Goal: Information Seeking & Learning: Learn about a topic

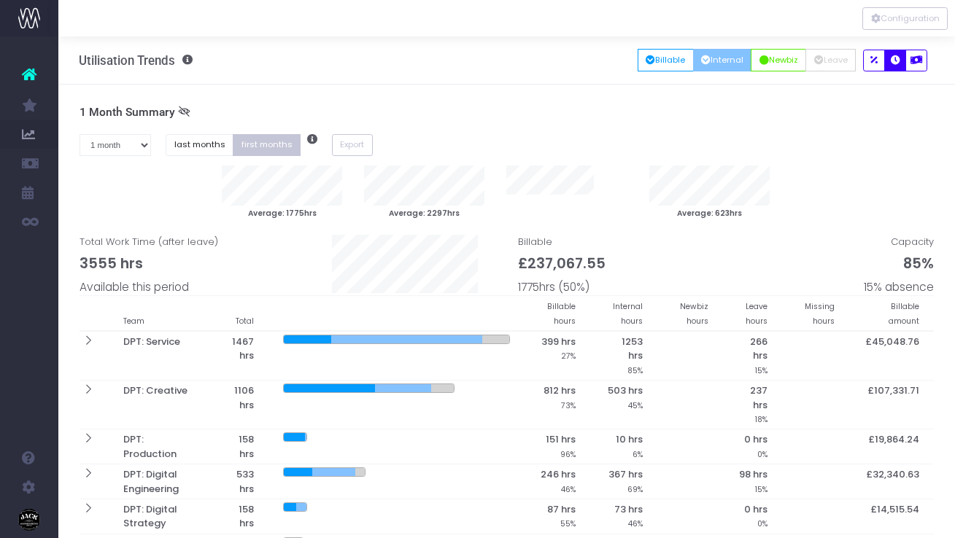
select select "one"
click at [919, 19] on button "Configuration" at bounding box center [904, 18] width 85 height 23
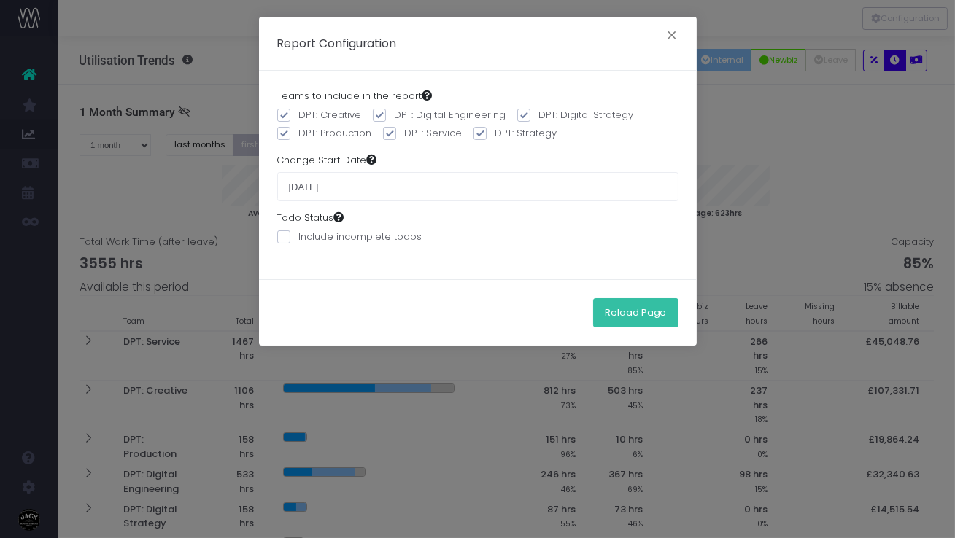
click at [658, 317] on button "Reload Page" at bounding box center [635, 312] width 85 height 29
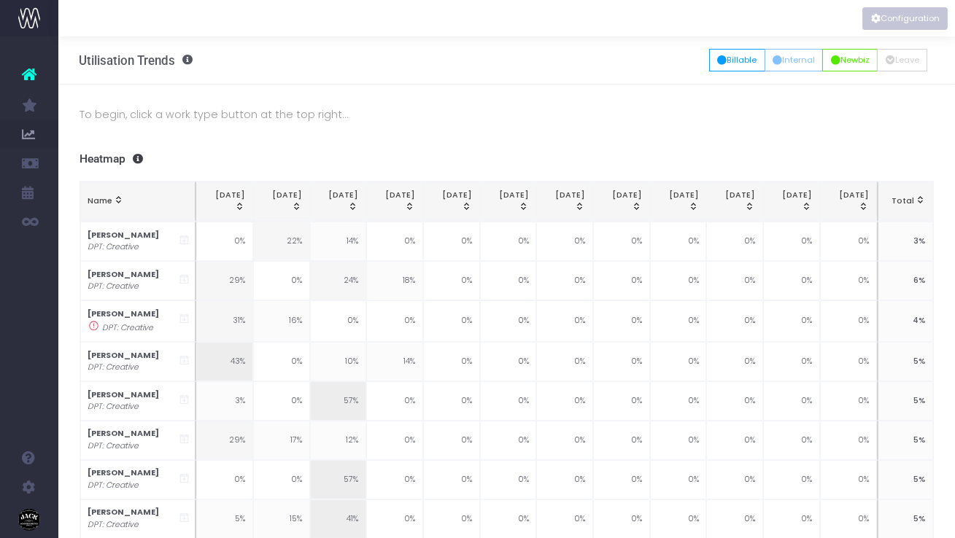
click at [919, 26] on button "Configuration" at bounding box center [904, 18] width 85 height 23
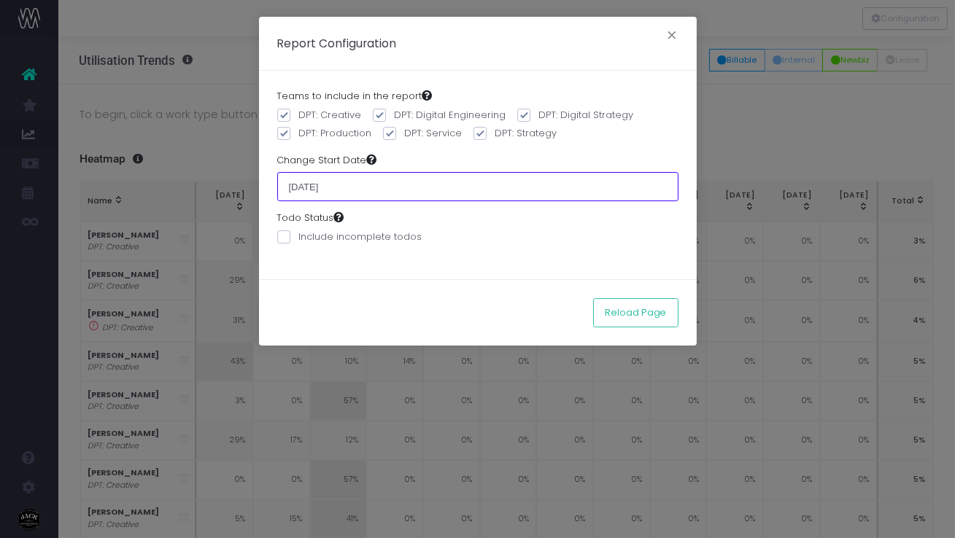
click at [325, 190] on input "01 June 2025" at bounding box center [477, 186] width 401 height 29
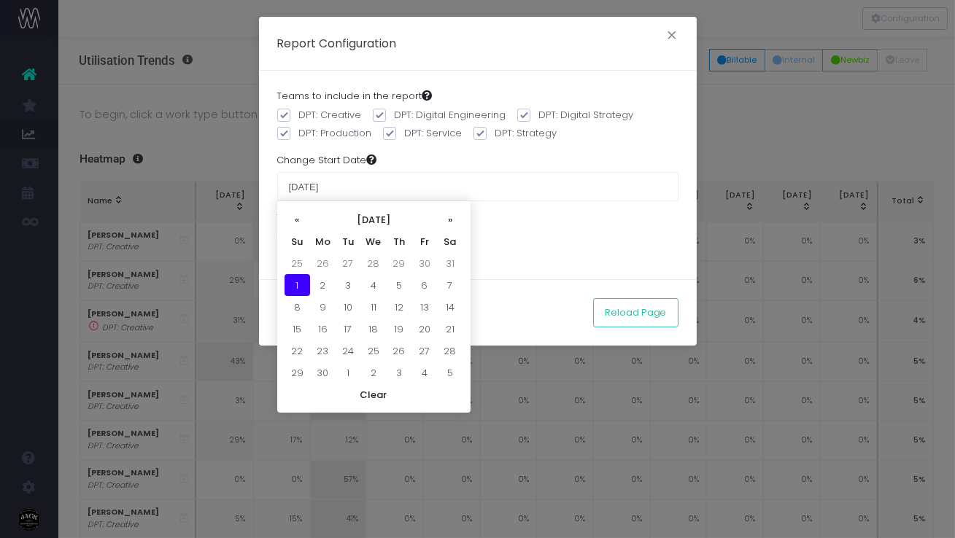
click at [295, 277] on td "1" at bounding box center [298, 285] width 26 height 22
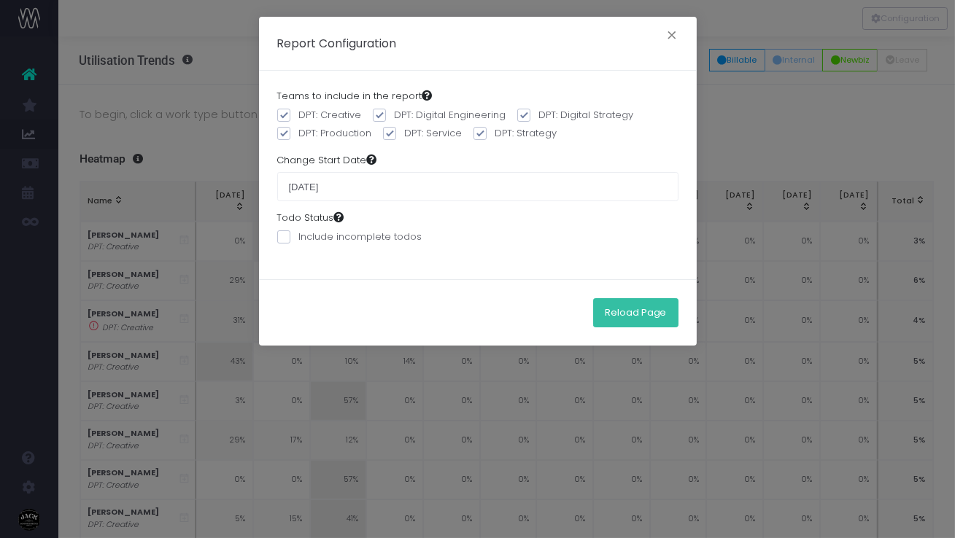
click at [668, 319] on button "Reload Page" at bounding box center [635, 312] width 85 height 29
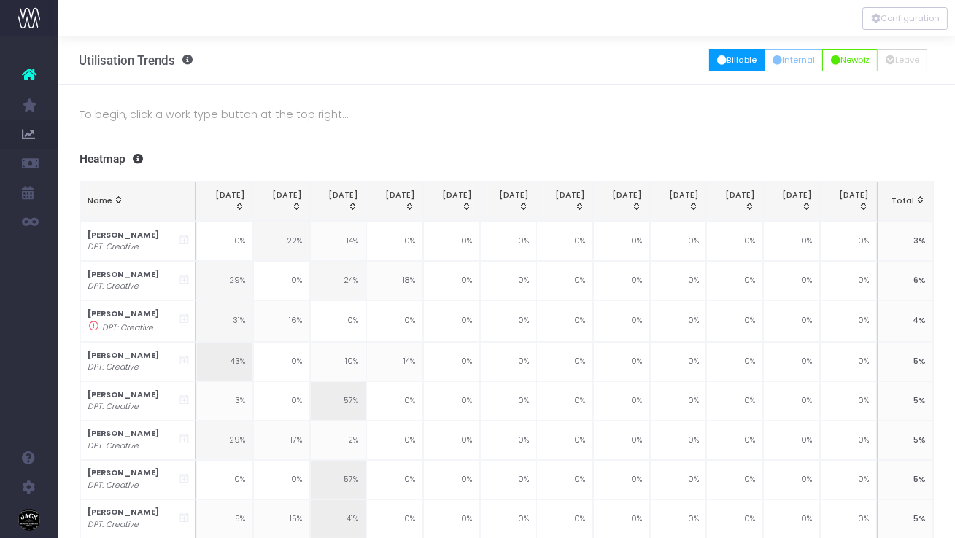
click at [746, 62] on button "Billable" at bounding box center [737, 60] width 56 height 23
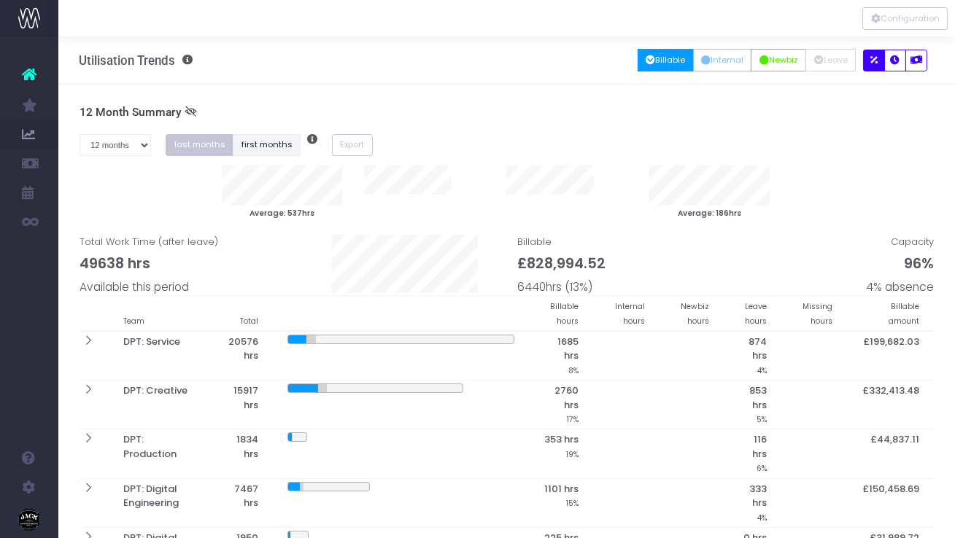
click at [260, 142] on button "first months" at bounding box center [267, 145] width 68 height 23
click at [125, 149] on select "1 month 2 months 3 months 4 months 5 months 6 months 7 months 8 months 9 months…" at bounding box center [116, 145] width 72 height 23
click at [80, 134] on select "1 month 2 months 3 months 4 months 5 months 6 months 7 months 8 months 9 months…" at bounding box center [116, 145] width 72 height 23
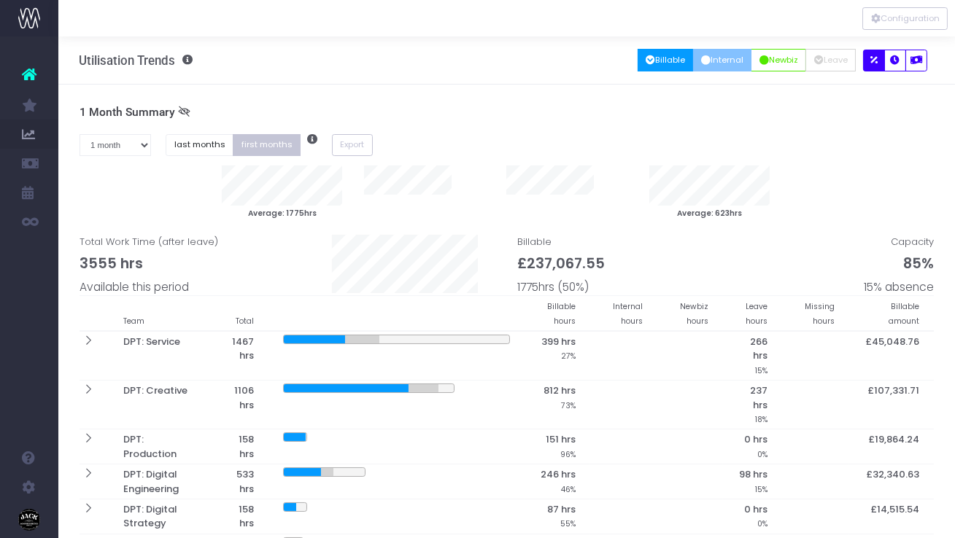
click at [714, 61] on button "Internal" at bounding box center [722, 60] width 59 height 23
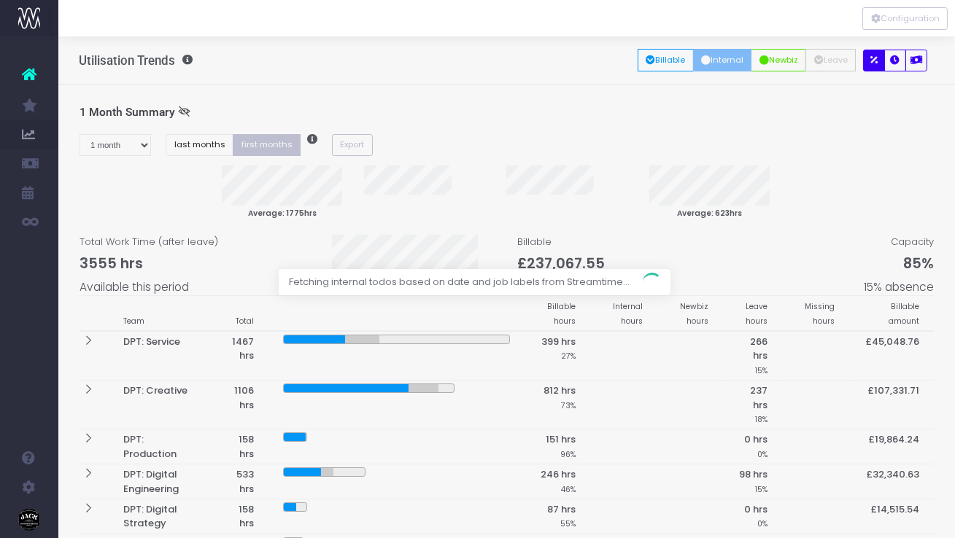
click at [142, 144] on div at bounding box center [477, 269] width 955 height 538
click at [136, 142] on div at bounding box center [477, 269] width 955 height 538
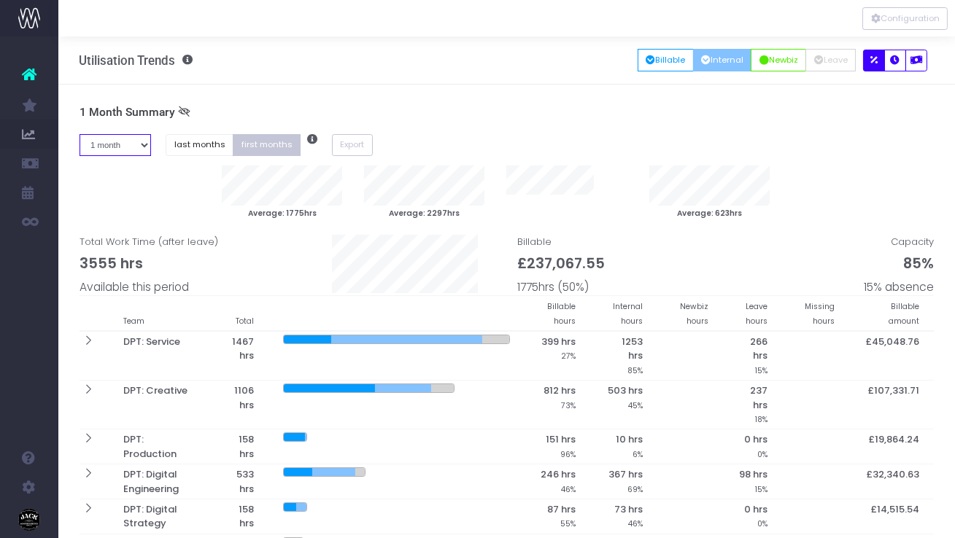
click at [136, 142] on select "1 month 2 months 3 months 4 months 5 months 6 months 7 months 8 months 9 months…" at bounding box center [116, 145] width 72 height 23
select select "three"
click at [80, 134] on select "1 month 2 months 3 months 4 months 5 months 6 months 7 months 8 months 9 months…" at bounding box center [116, 145] width 72 height 23
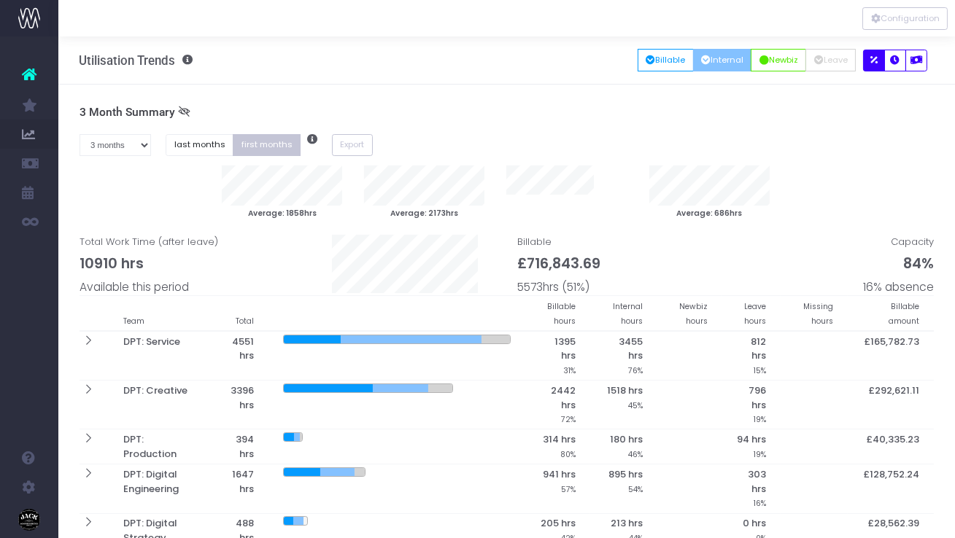
click at [143, 185] on div "Average: 1858hrs Average: 2173hrs Average: 686hrs" at bounding box center [496, 193] width 877 height 55
click at [179, 110] on icon at bounding box center [184, 112] width 12 height 12
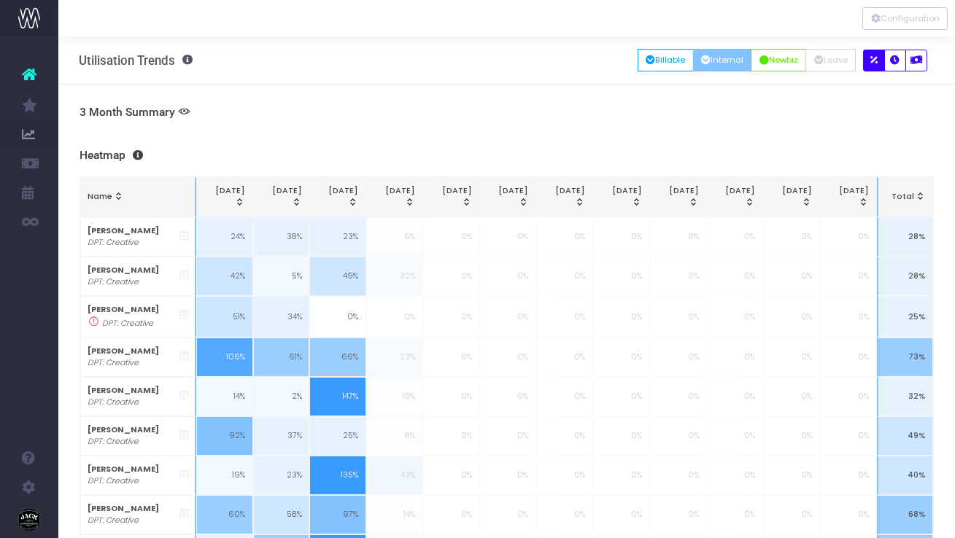
click at [179, 110] on icon at bounding box center [184, 112] width 12 height 12
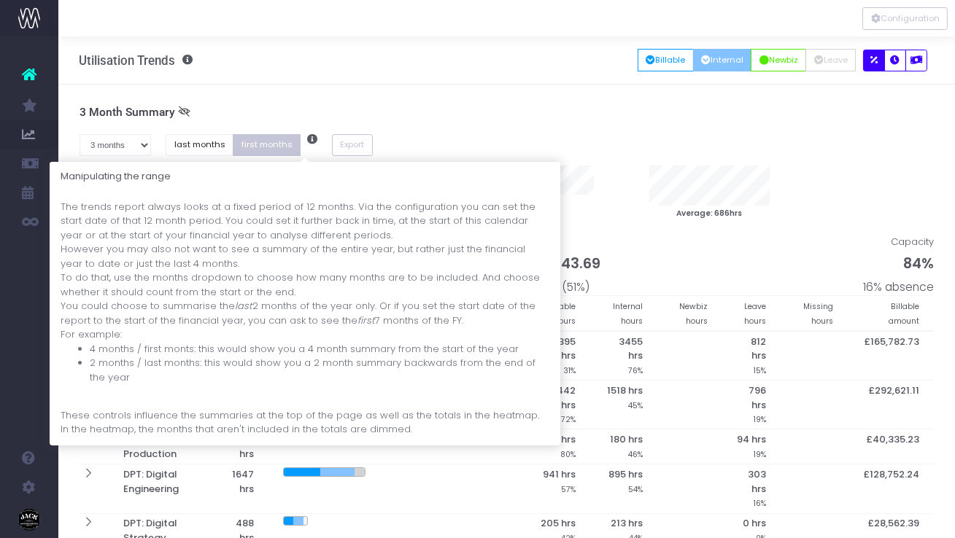
click at [303, 134] on span at bounding box center [309, 145] width 18 height 23
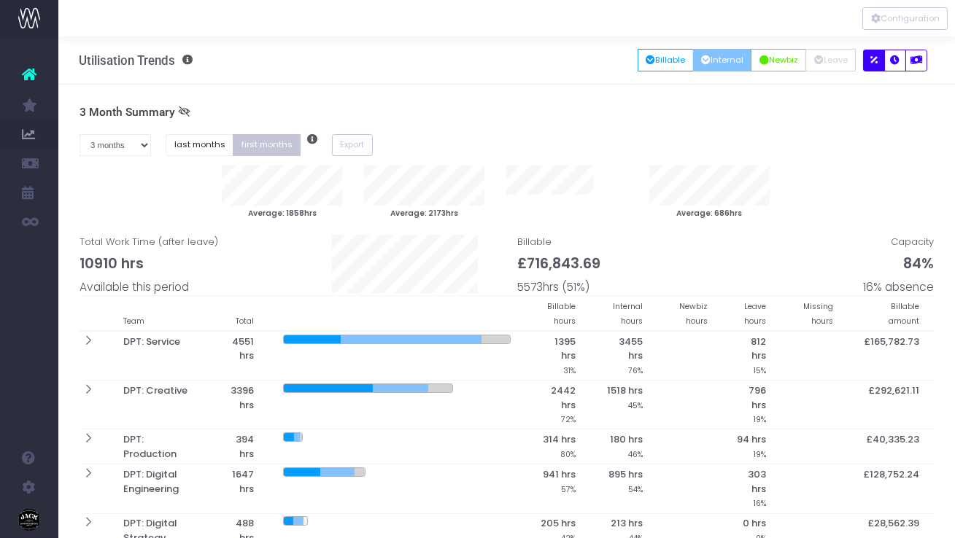
click at [312, 129] on div "3 Month Summary 1 month 2 months 3 months 4 months 5 months 6 months 7 months 8…" at bounding box center [507, 344] width 855 height 477
click at [342, 142] on button "Export" at bounding box center [352, 145] width 41 height 23
click at [515, 142] on div "1 month 2 months 3 months 4 months 5 months 6 months 7 months 8 months 9 months…" at bounding box center [507, 150] width 877 height 32
click at [512, 128] on div "3 Month Summary 1 month 2 months 3 months 4 months 5 months 6 months 7 months 8…" at bounding box center [507, 344] width 855 height 477
click at [160, 250] on span "Total Work Time (after leave) 10910 hrs Available this period" at bounding box center [149, 265] width 139 height 61
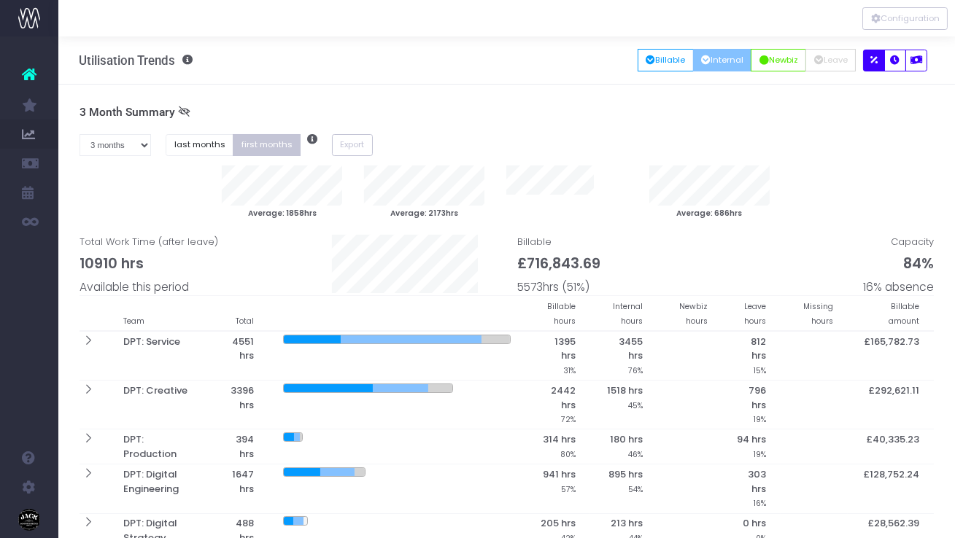
click at [113, 253] on span "10910 hrs" at bounding box center [112, 263] width 64 height 21
click at [907, 63] on button "button" at bounding box center [916, 61] width 22 height 22
click at [896, 61] on icon "button" at bounding box center [895, 61] width 9 height 0
click at [875, 61] on icon "button" at bounding box center [873, 61] width 7 height 0
click at [894, 61] on icon "button" at bounding box center [895, 61] width 9 height 0
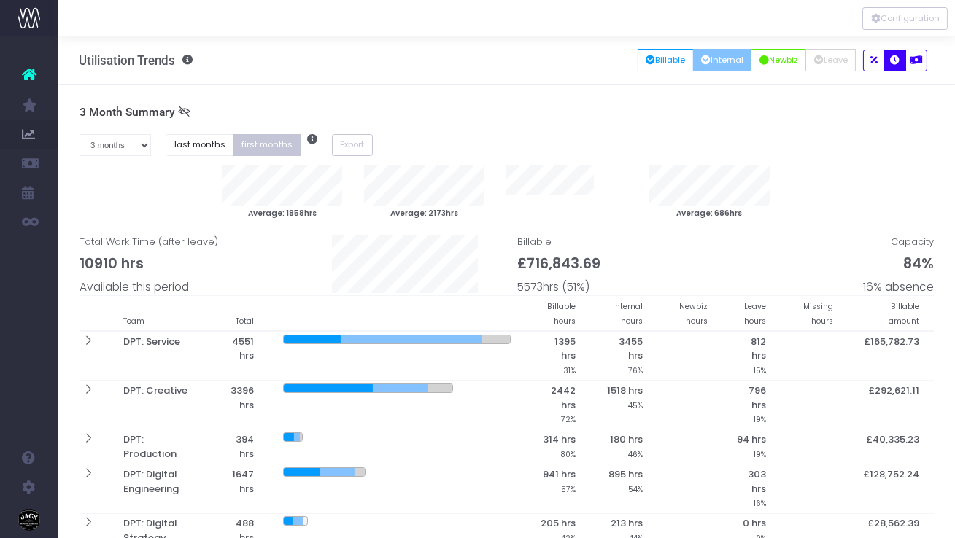
click at [919, 289] on span "16% absence" at bounding box center [898, 287] width 71 height 17
click at [918, 271] on span "84%" at bounding box center [918, 263] width 31 height 21
click at [710, 211] on small "Average: 686hrs" at bounding box center [709, 212] width 66 height 13
click at [689, 207] on small "Average: 686hrs" at bounding box center [709, 212] width 66 height 13
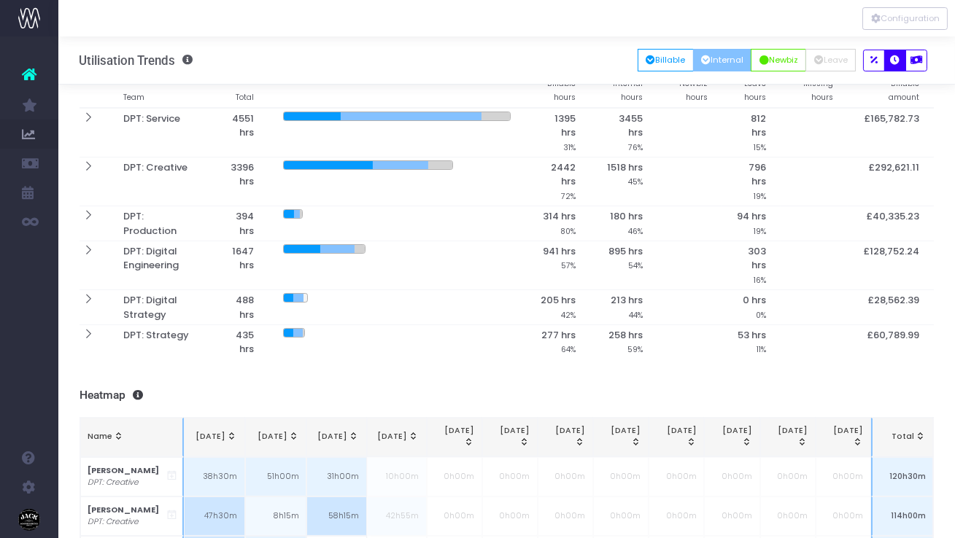
scroll to position [175, 0]
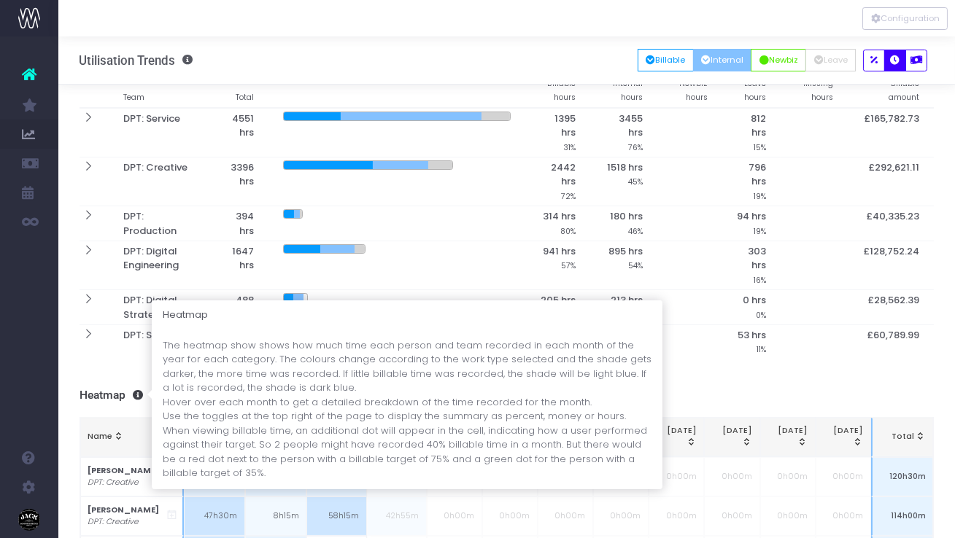
click at [142, 394] on span at bounding box center [134, 395] width 18 height 10
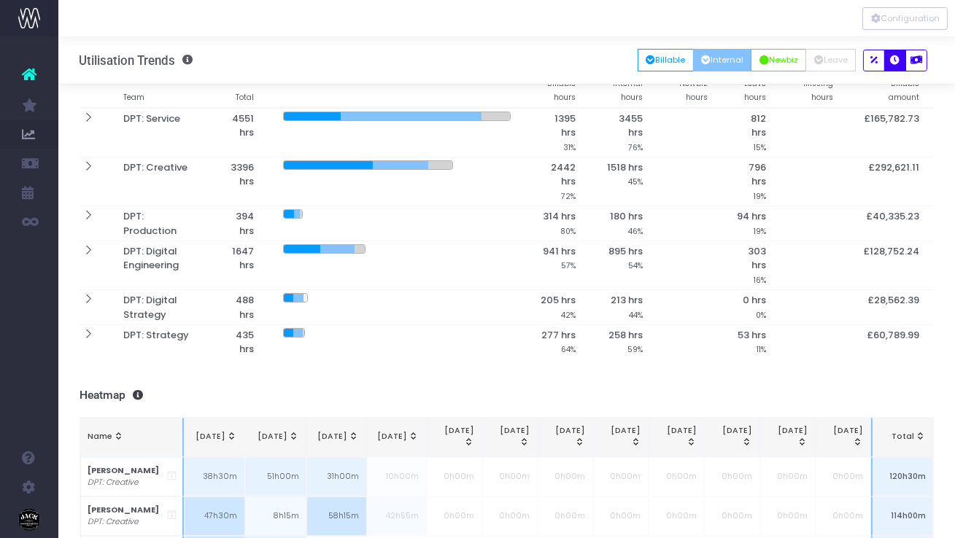
click at [105, 395] on h3 "Heatmap" at bounding box center [507, 396] width 855 height 14
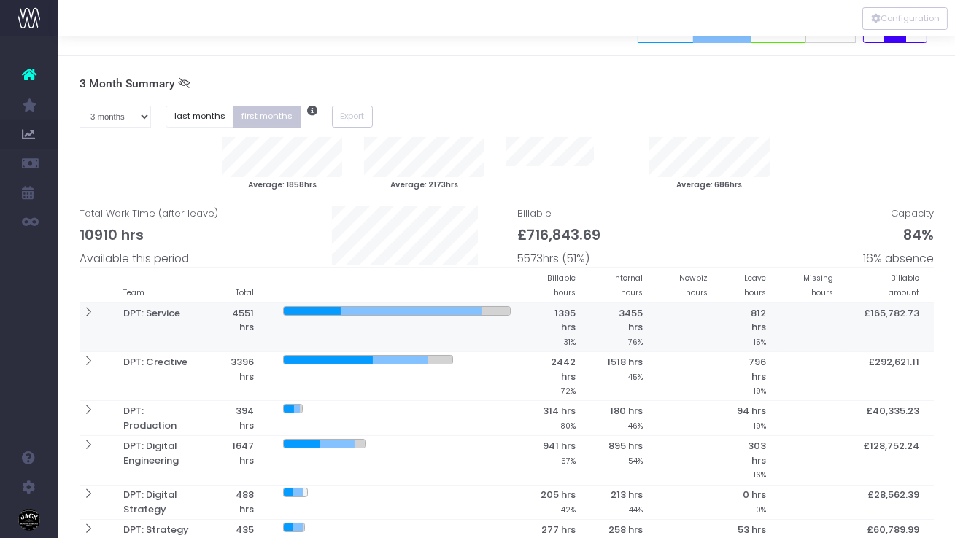
scroll to position [25, 0]
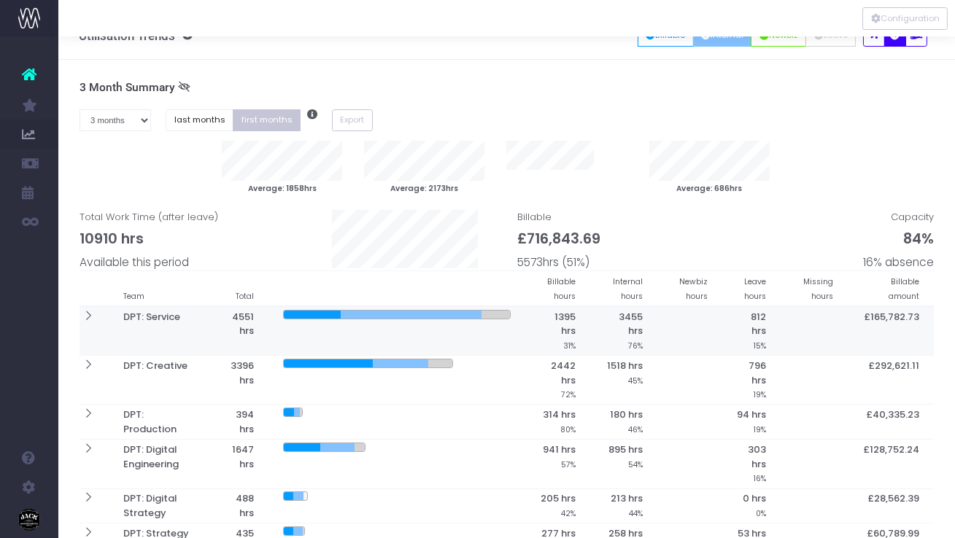
click at [87, 317] on icon at bounding box center [88, 316] width 12 height 12
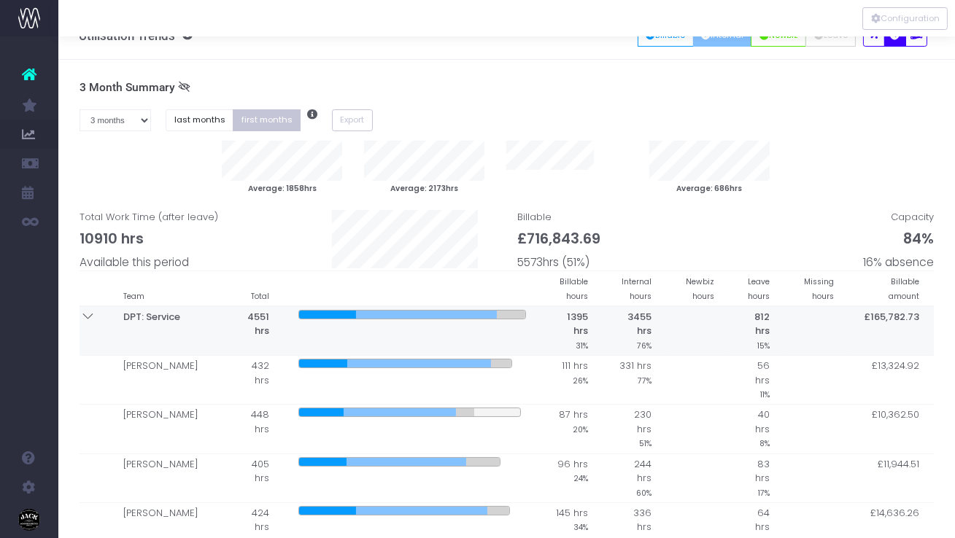
click at [87, 317] on icon at bounding box center [88, 316] width 12 height 12
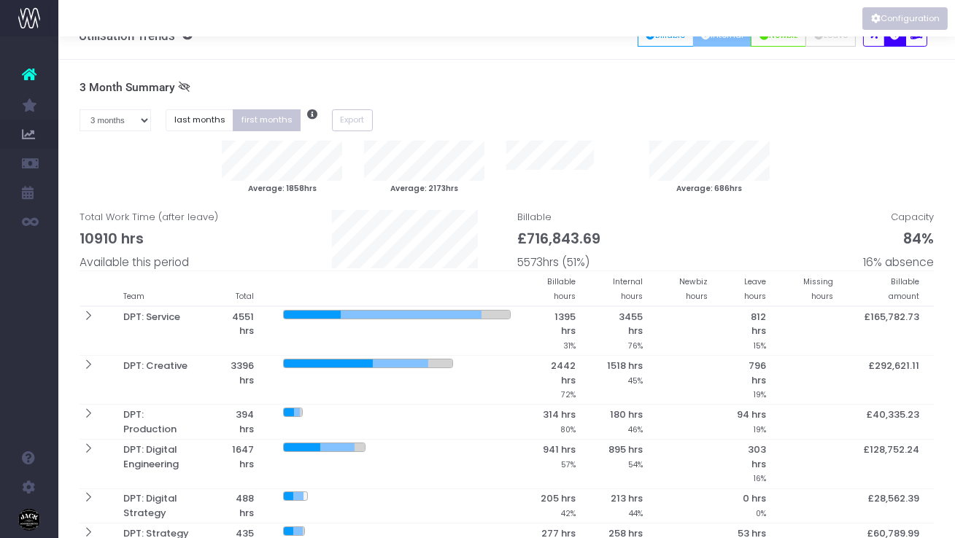
click at [883, 11] on button "Configuration" at bounding box center [904, 18] width 85 height 23
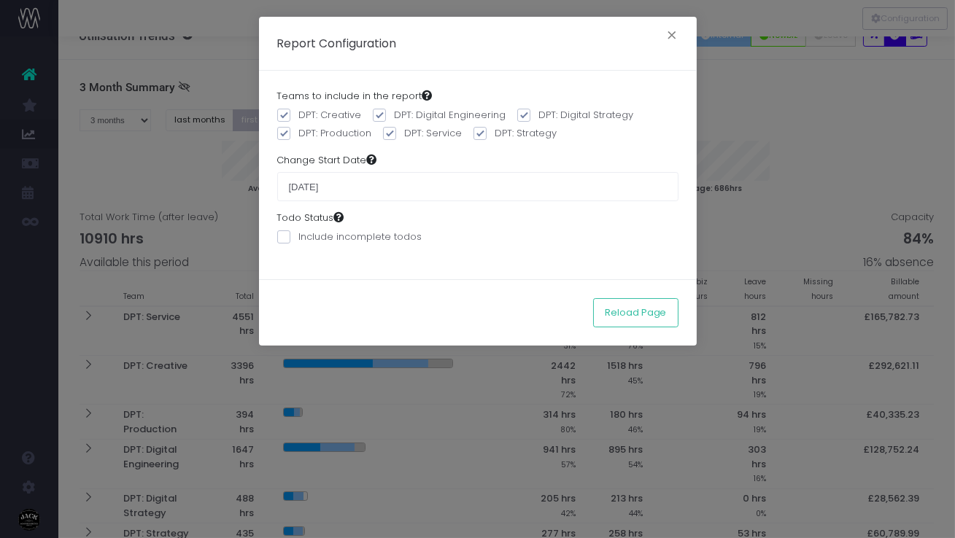
click at [373, 117] on span at bounding box center [379, 115] width 13 height 13
click at [395, 117] on input "DPT: Digital Engineering" at bounding box center [399, 112] width 9 height 9
click at [377, 117] on span at bounding box center [379, 115] width 13 height 13
click at [395, 117] on input "DPT: Digital Engineering" at bounding box center [399, 112] width 9 height 9
checkbox input "true"
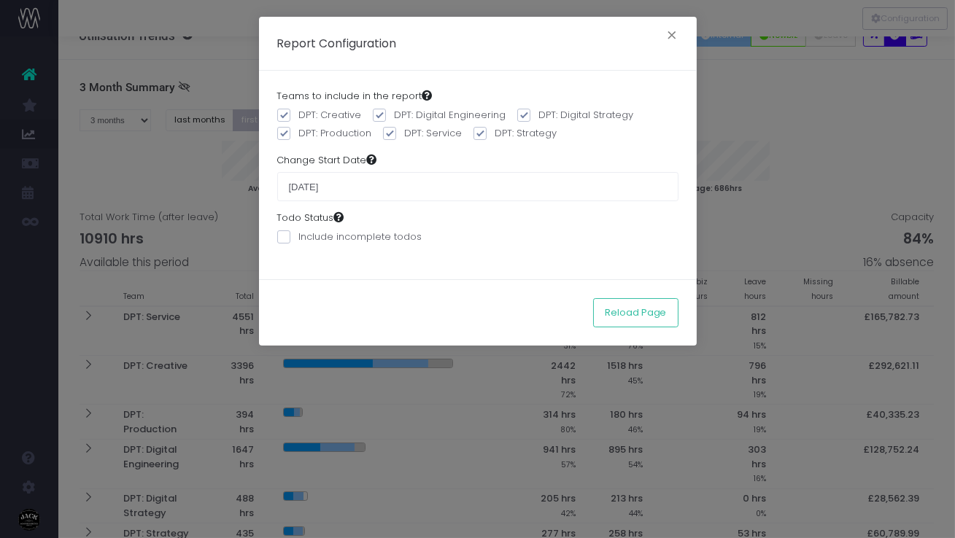
click at [517, 117] on span at bounding box center [523, 115] width 13 height 13
click at [539, 117] on input "DPT: Digital Strategy" at bounding box center [543, 112] width 9 height 9
checkbox input "false"
click at [332, 133] on label "DPT: Production" at bounding box center [324, 133] width 95 height 15
click at [309, 133] on input "DPT: Production" at bounding box center [303, 130] width 9 height 9
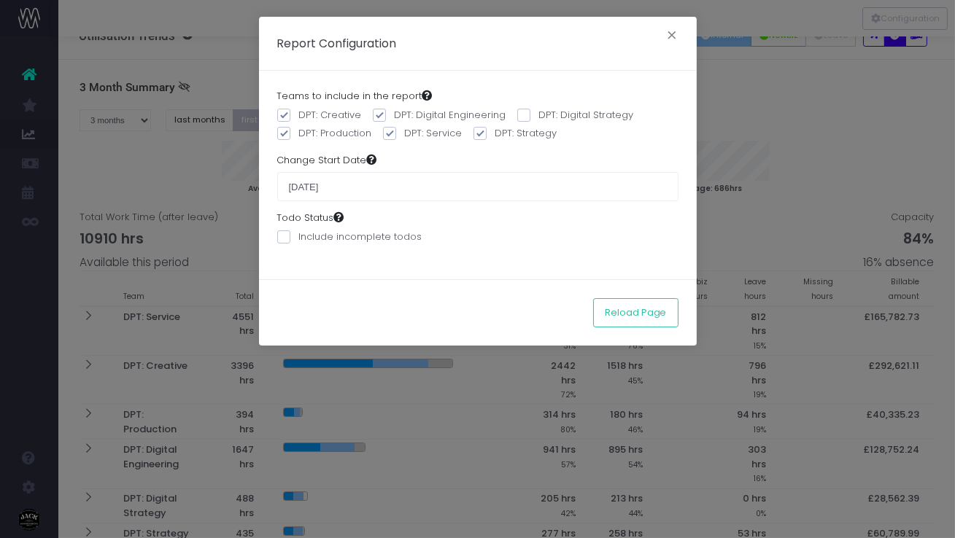
checkbox input "false"
click at [392, 133] on span at bounding box center [389, 133] width 13 height 13
click at [405, 133] on input "DPT: Service" at bounding box center [409, 130] width 9 height 9
checkbox input "false"
click at [495, 133] on label "DPT: Strategy" at bounding box center [515, 133] width 84 height 15
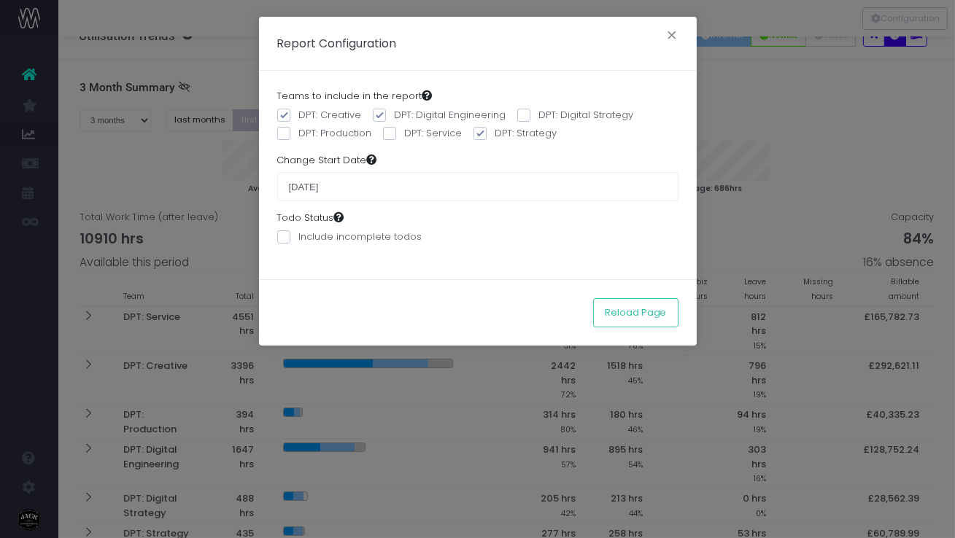
click at [495, 133] on input "DPT: Strategy" at bounding box center [499, 130] width 9 height 9
checkbox input "false"
click at [410, 111] on label "DPT: Digital Engineering" at bounding box center [440, 115] width 134 height 15
click at [404, 111] on input "DPT: Digital Engineering" at bounding box center [399, 112] width 9 height 9
checkbox input "false"
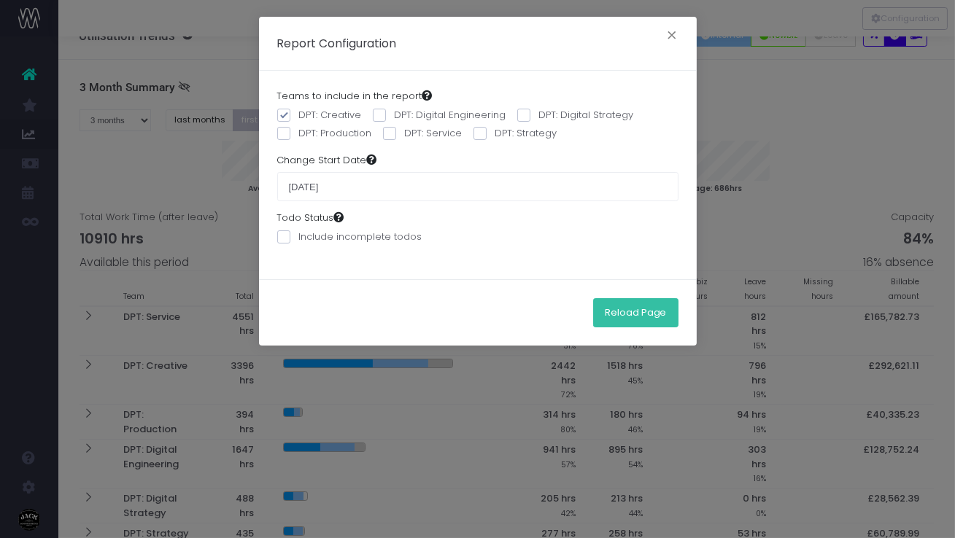
click at [633, 316] on button "Reload Page" at bounding box center [635, 312] width 85 height 29
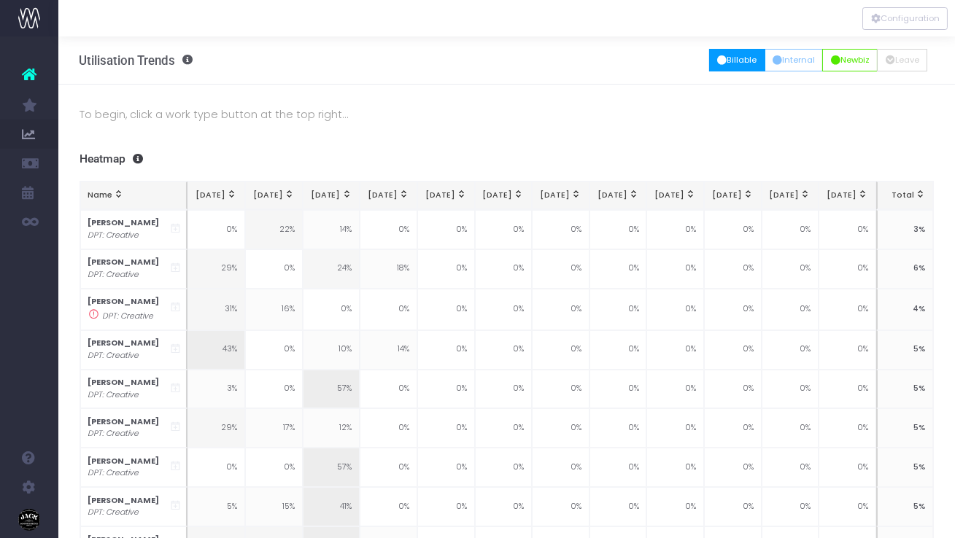
click at [740, 64] on button "Billable" at bounding box center [737, 60] width 56 height 23
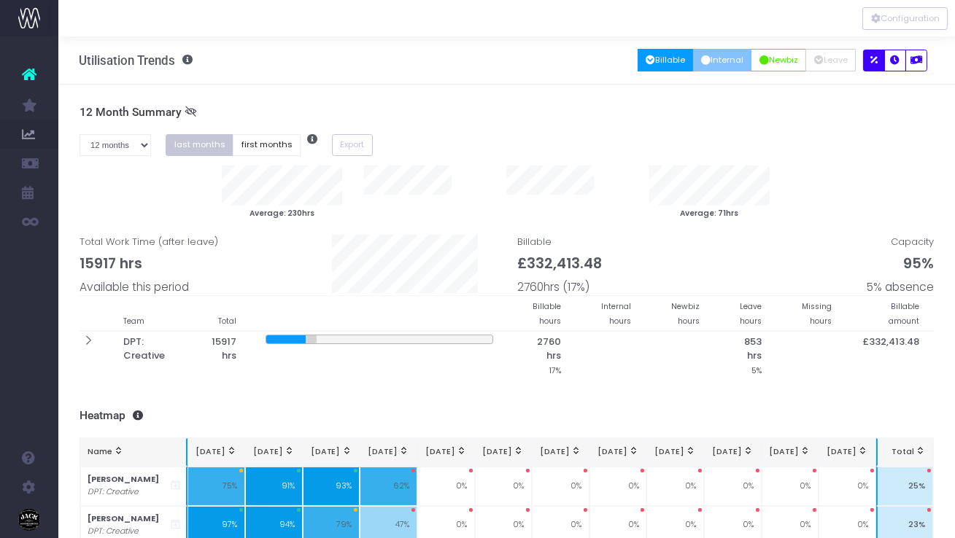
click at [719, 62] on button "Internal" at bounding box center [722, 60] width 59 height 23
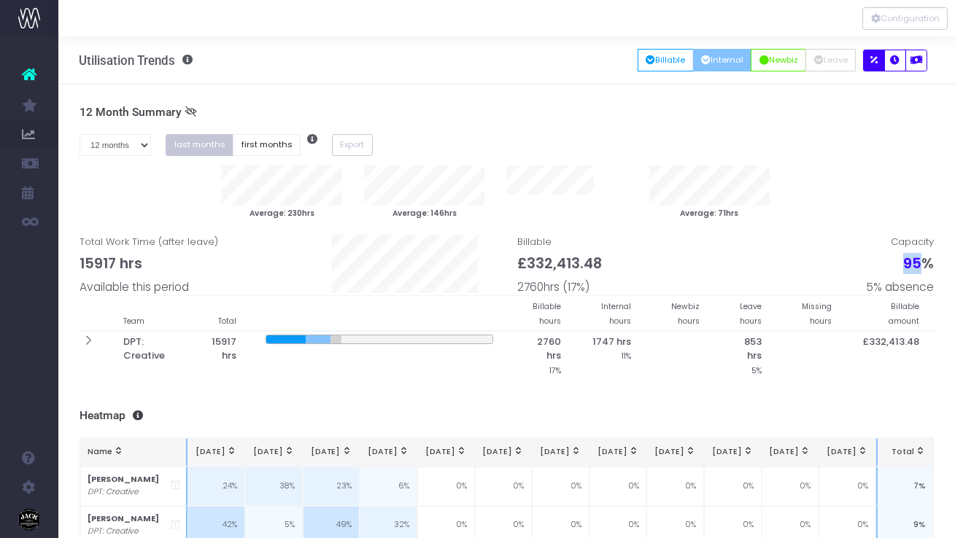
drag, startPoint x: 921, startPoint y: 266, endPoint x: 873, endPoint y: 265, distance: 48.2
click at [873, 265] on span "Capacity 95% 5% absence" at bounding box center [900, 265] width 67 height 61
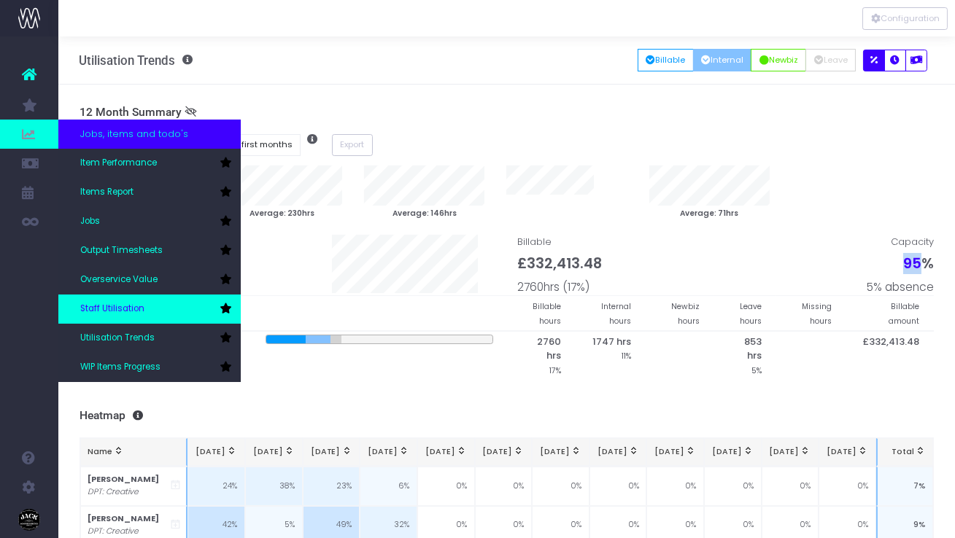
click at [161, 322] on link "Staff Utilisation" at bounding box center [149, 309] width 182 height 29
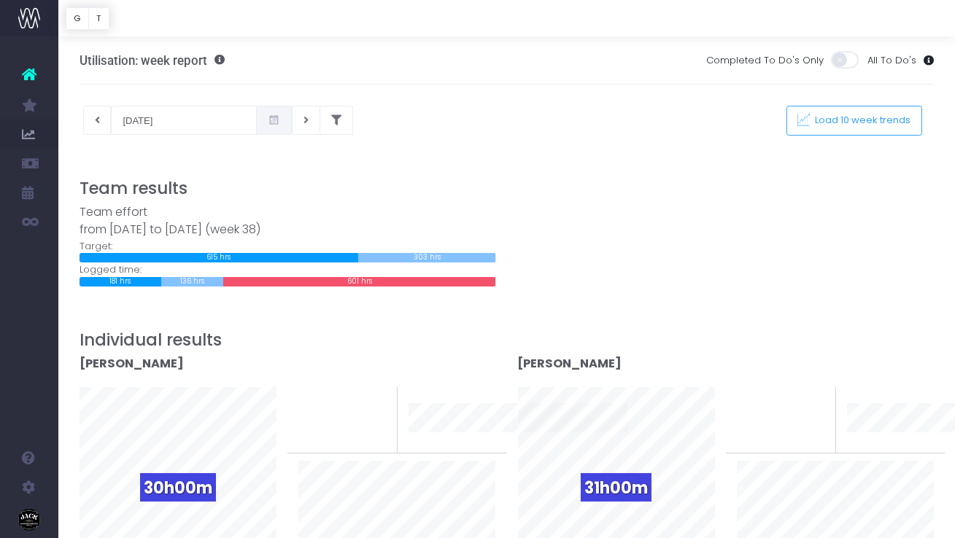
click at [843, 58] on span at bounding box center [845, 60] width 29 height 18
click at [102, 50] on input "checkbox" at bounding box center [102, 50] width 0 height 0
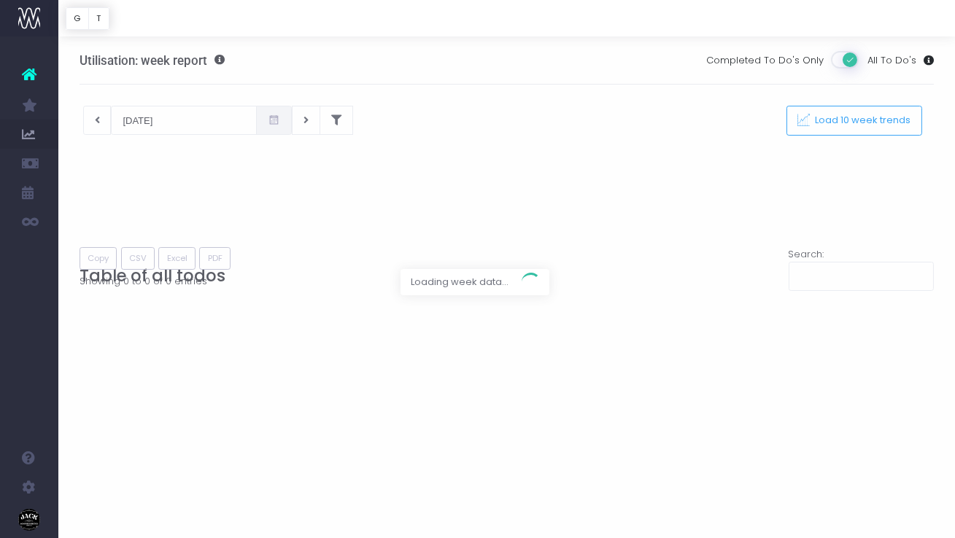
click at [843, 58] on div at bounding box center [477, 269] width 955 height 538
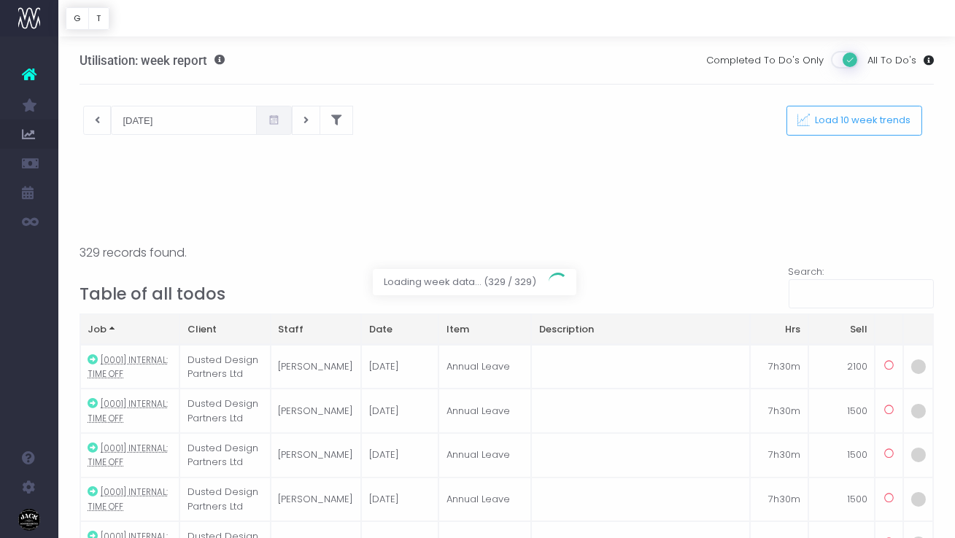
click at [848, 62] on div at bounding box center [477, 269] width 955 height 538
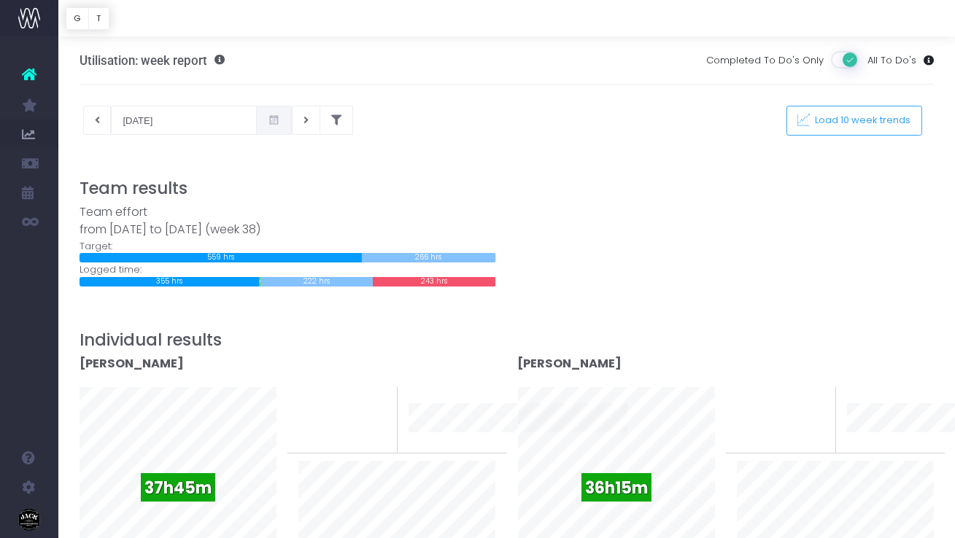
click at [845, 61] on span at bounding box center [845, 60] width 29 height 18
click at [102, 50] on input "checkbox" at bounding box center [102, 50] width 0 height 0
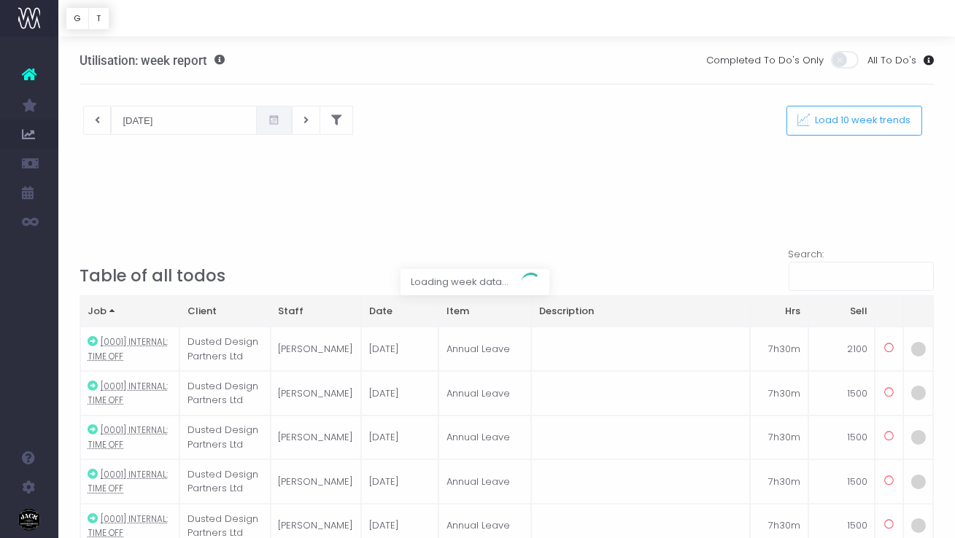
click at [849, 123] on div at bounding box center [477, 269] width 955 height 538
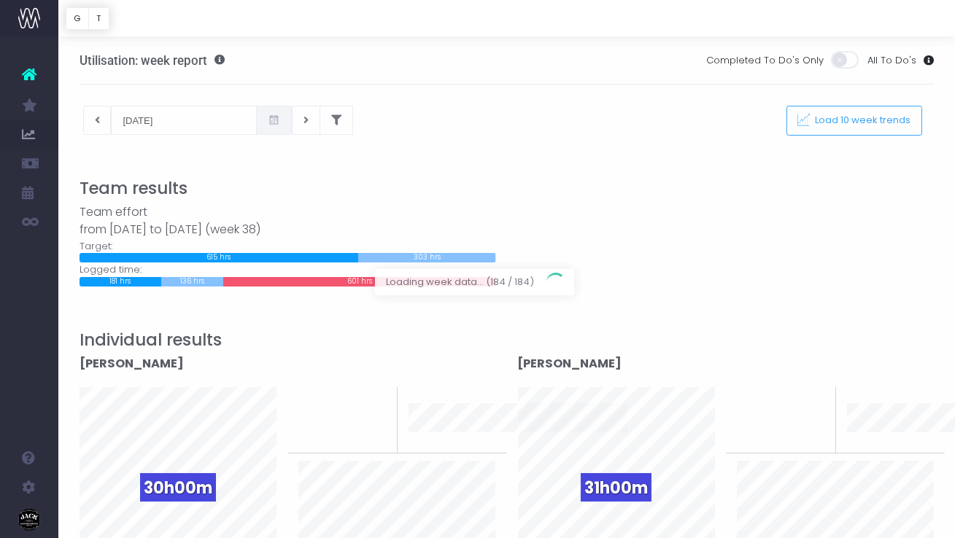
click at [144, 114] on div at bounding box center [477, 269] width 955 height 538
click at [141, 128] on input "[DATE]" at bounding box center [184, 120] width 146 height 29
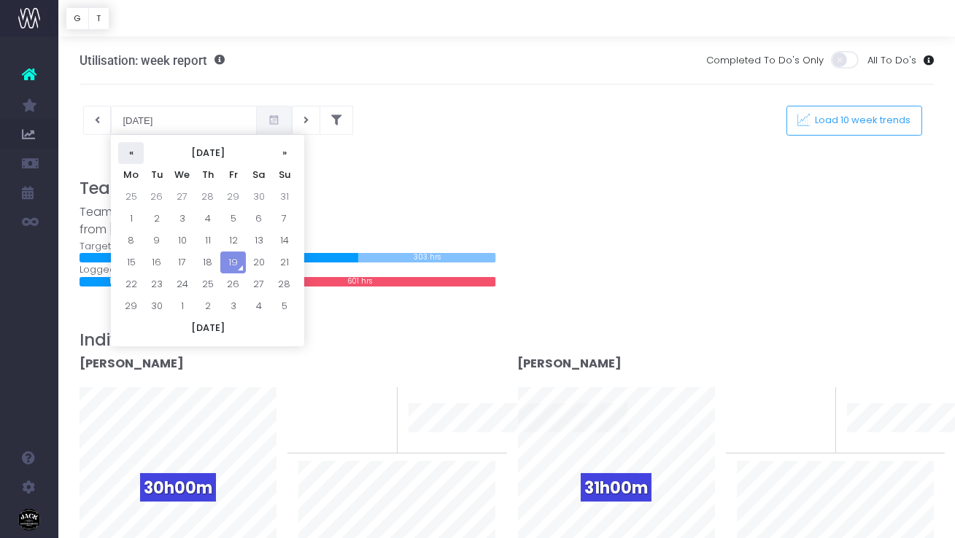
click at [130, 156] on th "«" at bounding box center [131, 153] width 26 height 22
click at [279, 198] on td "1" at bounding box center [284, 197] width 26 height 22
type input "[DATE]"
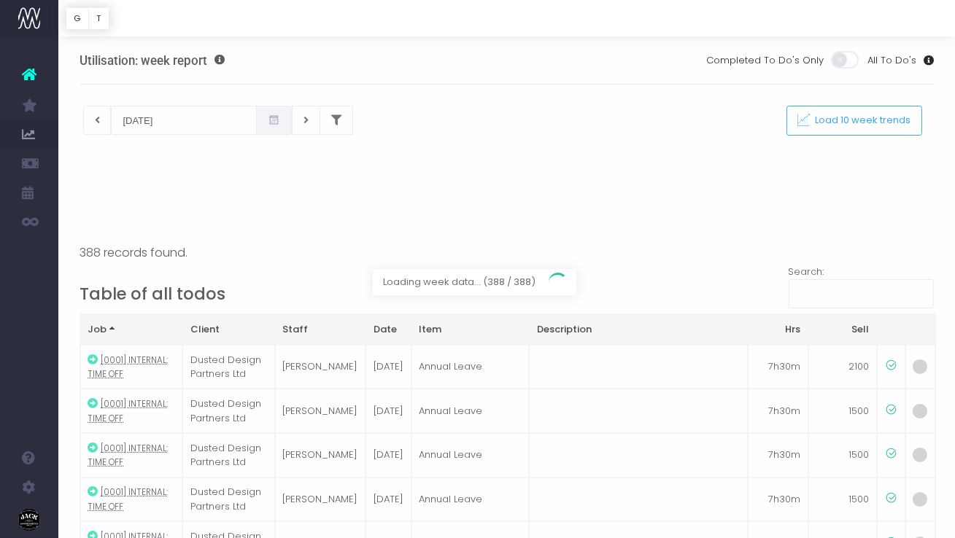
click at [252, 119] on div at bounding box center [477, 269] width 955 height 538
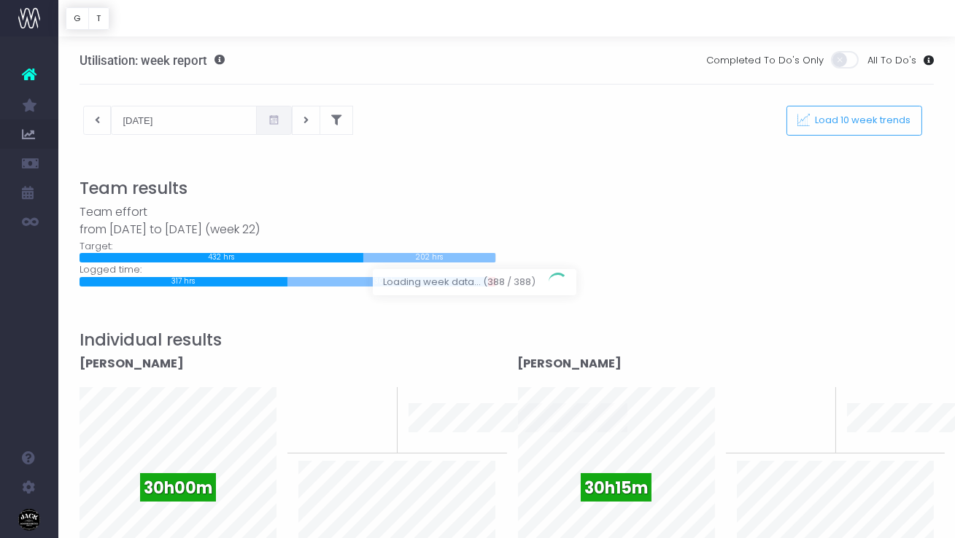
click at [312, 118] on div at bounding box center [477, 269] width 955 height 538
click at [325, 121] on button at bounding box center [337, 120] width 34 height 29
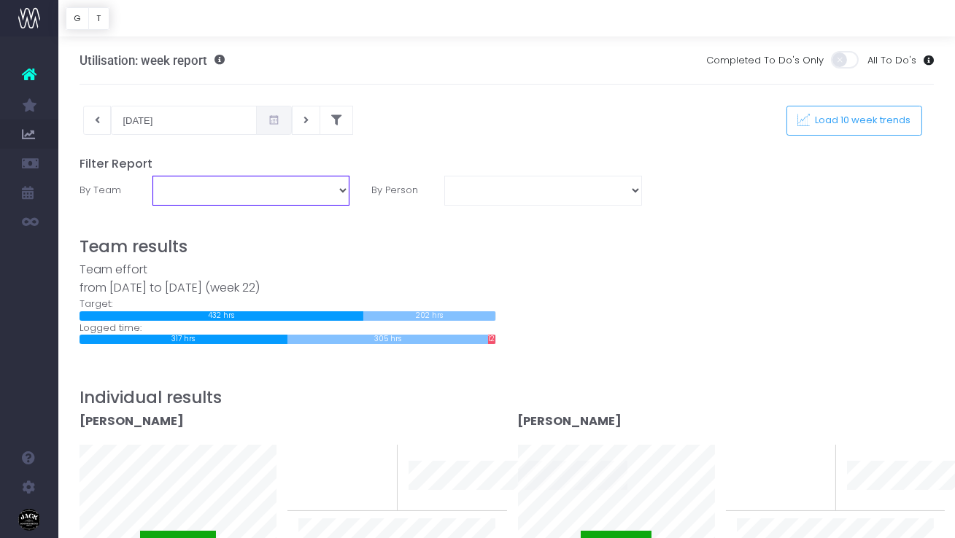
click at [297, 188] on select "DPT: Creative DPT: Digital Engineering DPT: Digital Strategy DPT: Production DP…" at bounding box center [250, 190] width 197 height 29
select select "DPT: Creative"
click at [152, 176] on select "DPT: Creative DPT: Digital Engineering DPT: Digital Strategy DPT: Production DP…" at bounding box center [250, 190] width 197 height 29
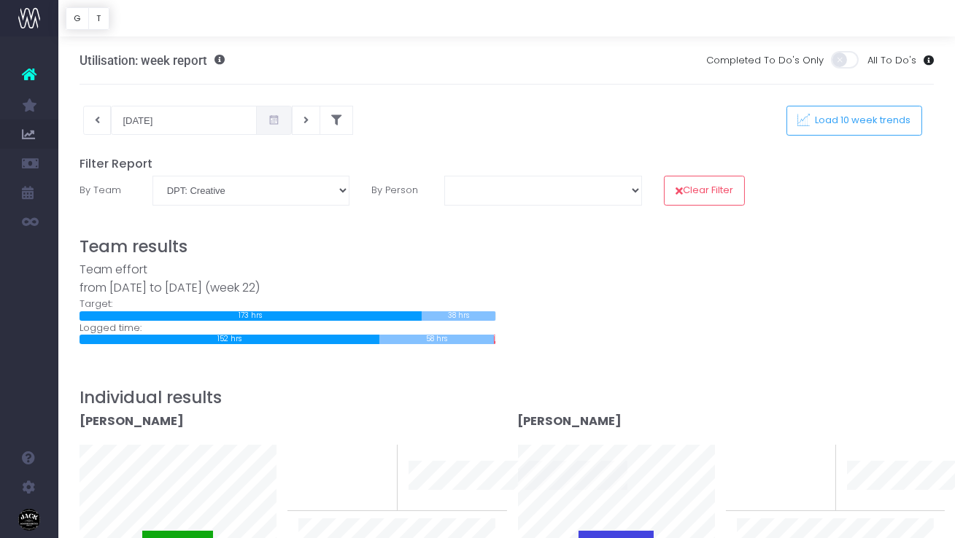
click at [849, 109] on button "Load 10 week trends" at bounding box center [854, 121] width 136 height 30
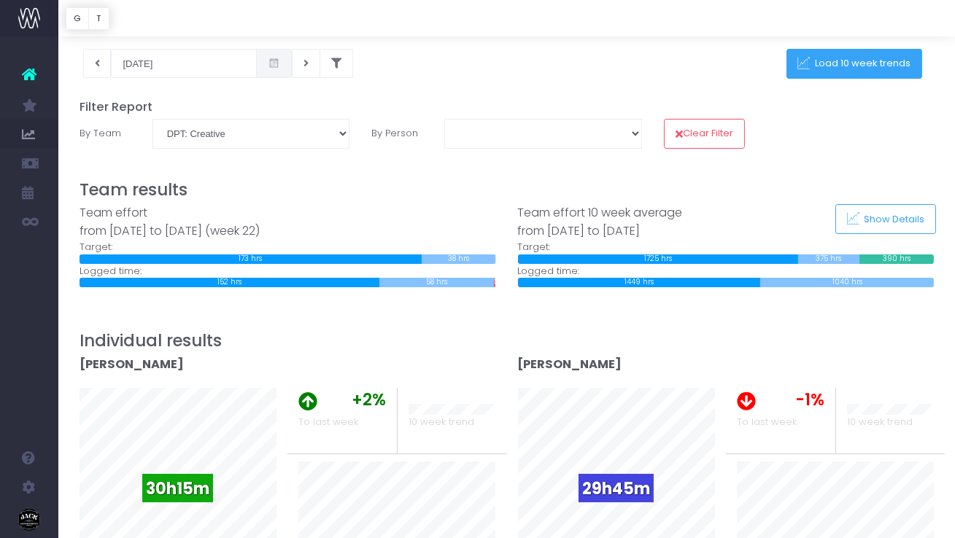
scroll to position [58, 0]
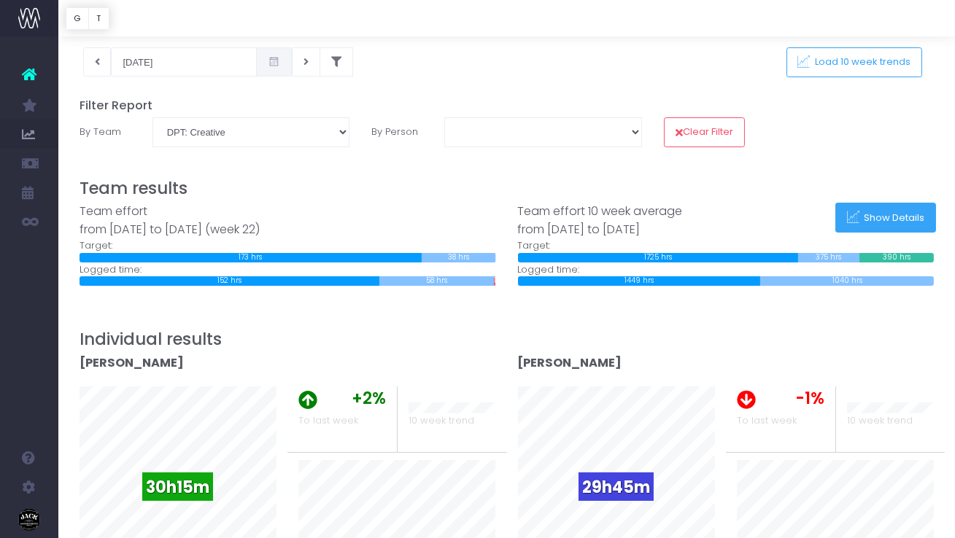
click at [910, 209] on button "Show Details" at bounding box center [885, 218] width 101 height 30
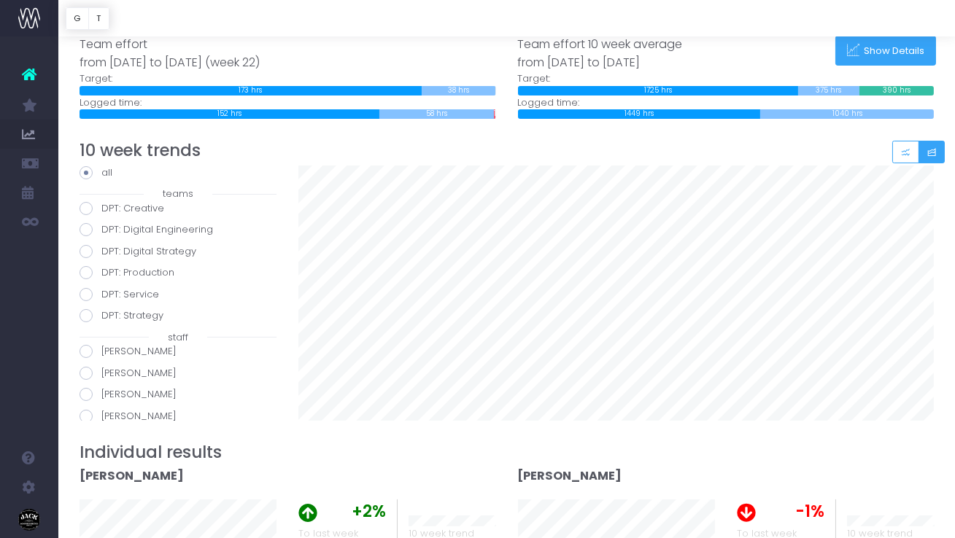
scroll to position [204, 0]
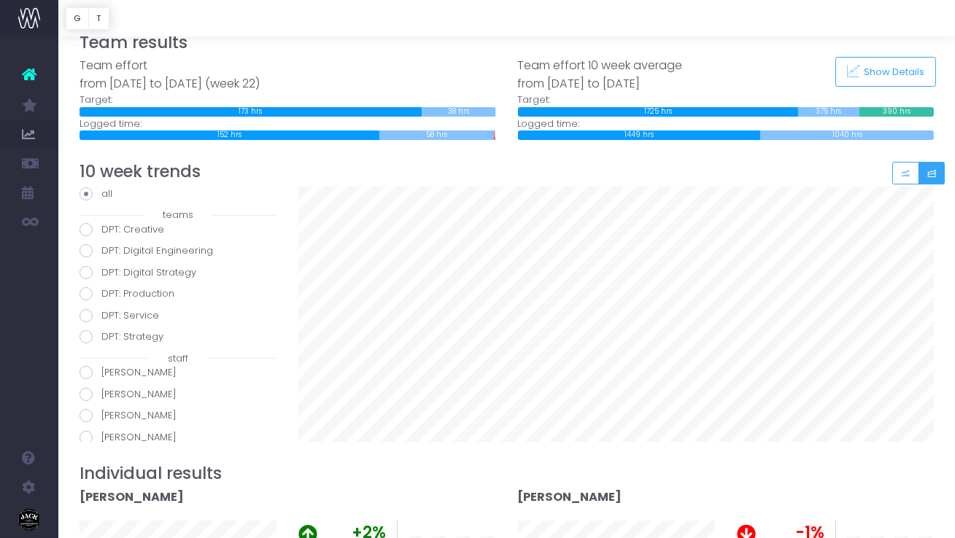
click at [128, 228] on label "DPT: Creative" at bounding box center [178, 230] width 197 height 15
click at [111, 228] on input "DPT: Creative" at bounding box center [105, 227] width 9 height 9
radio input "true"
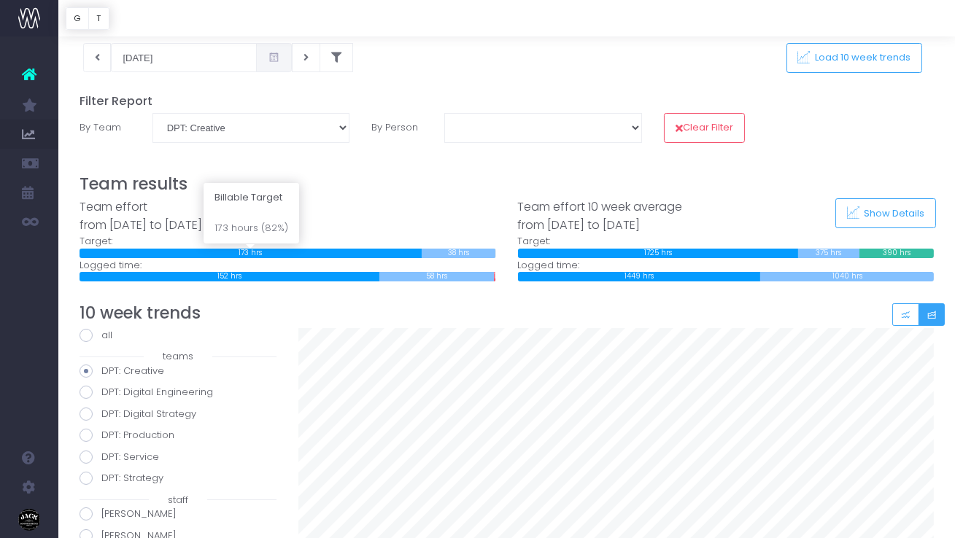
scroll to position [0, 0]
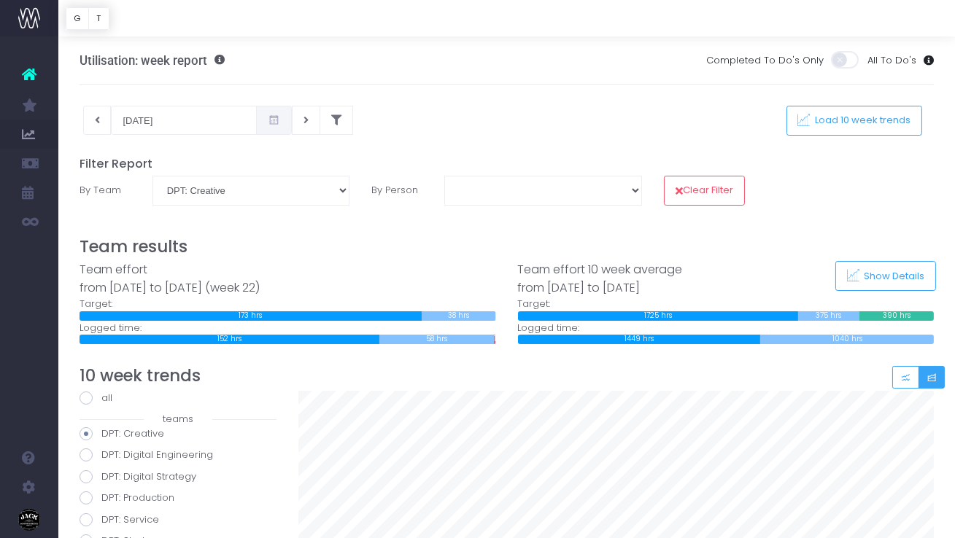
click at [196, 136] on div at bounding box center [507, 146] width 855 height 22
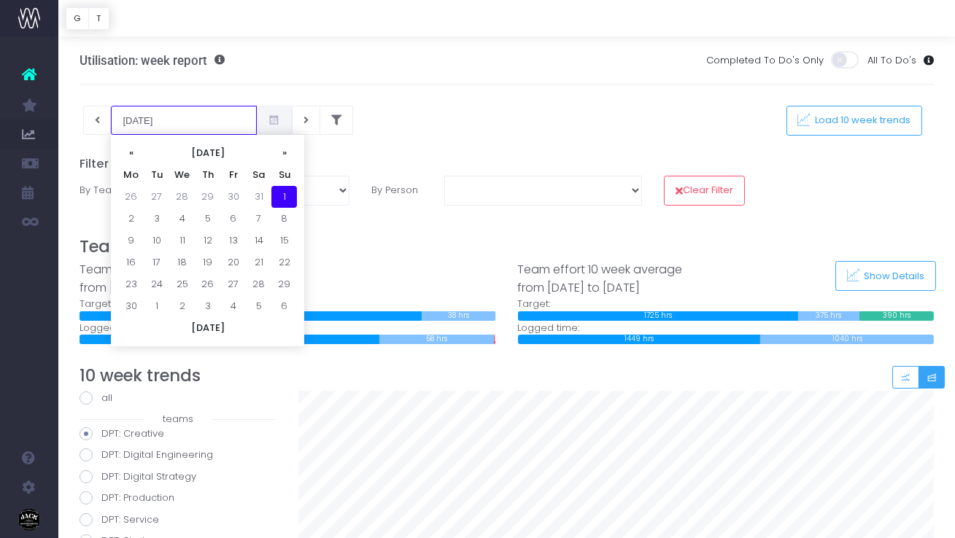
click at [187, 125] on input "[DATE]" at bounding box center [184, 120] width 146 height 29
click at [279, 150] on th "»" at bounding box center [284, 153] width 26 height 22
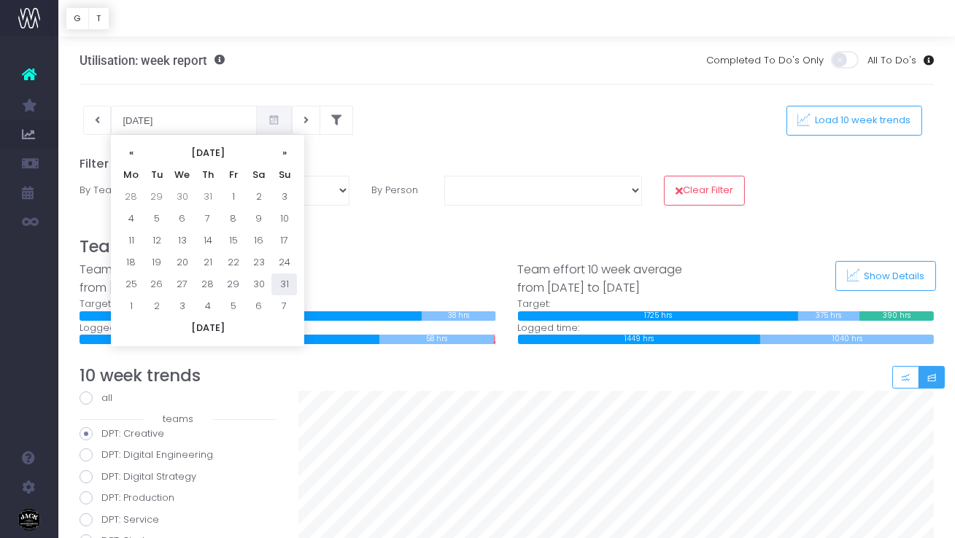
click at [285, 289] on td "31" at bounding box center [284, 285] width 26 height 22
type input "[DATE]"
radio input "true"
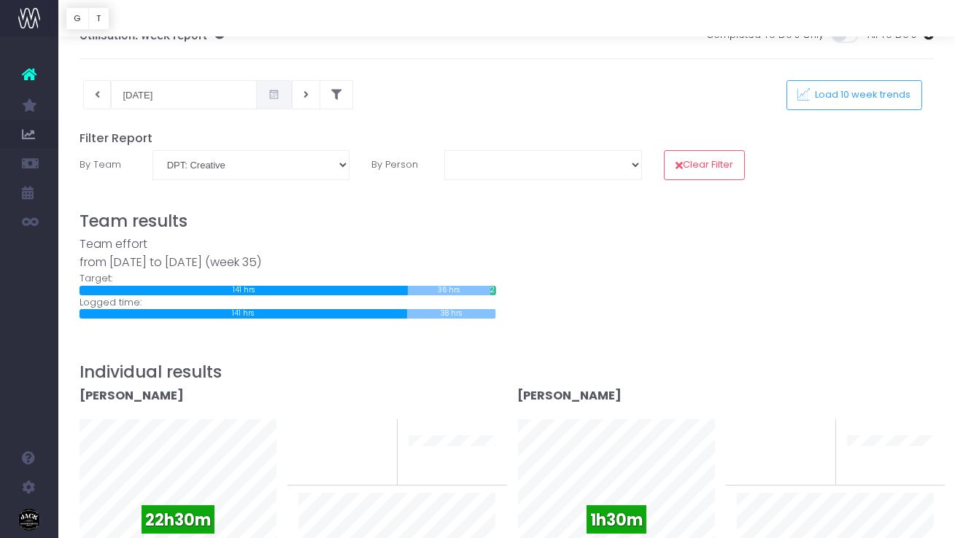
scroll to position [12, 0]
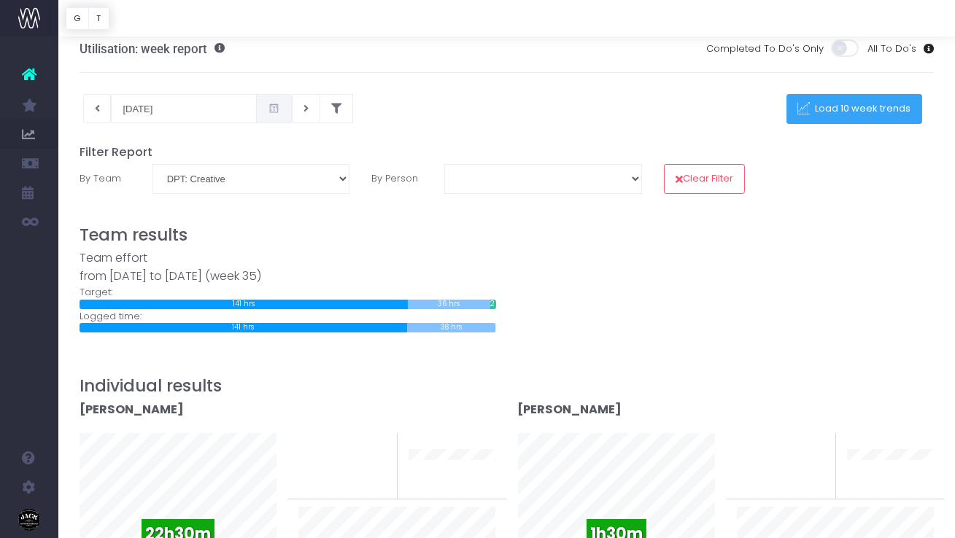
click at [870, 96] on button "Load 10 week trends" at bounding box center [854, 109] width 136 height 30
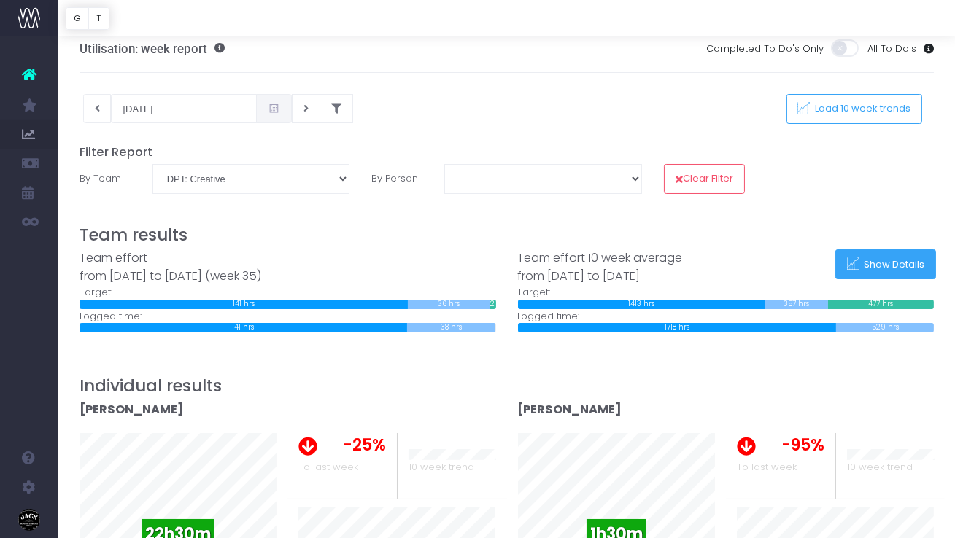
click at [918, 270] on span "Show Details" at bounding box center [892, 264] width 66 height 12
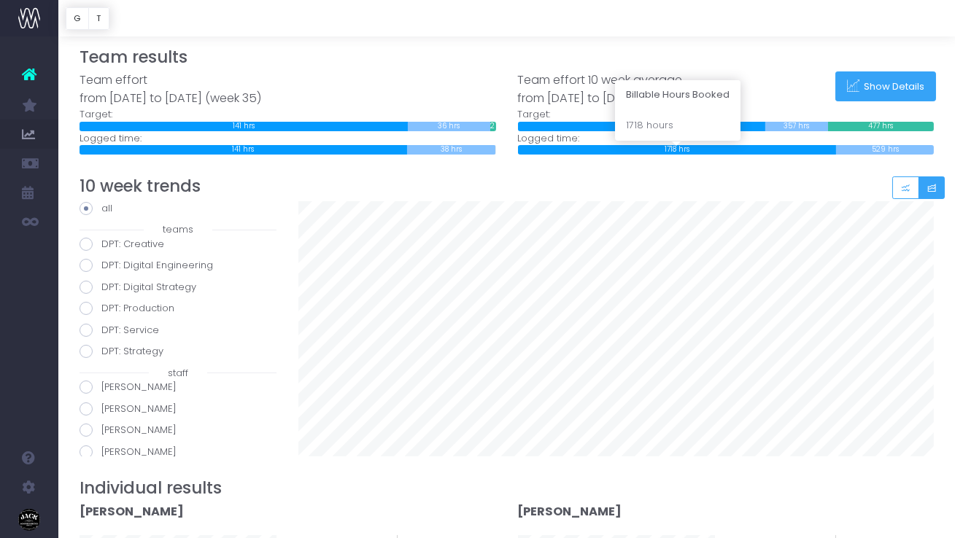
scroll to position [190, 0]
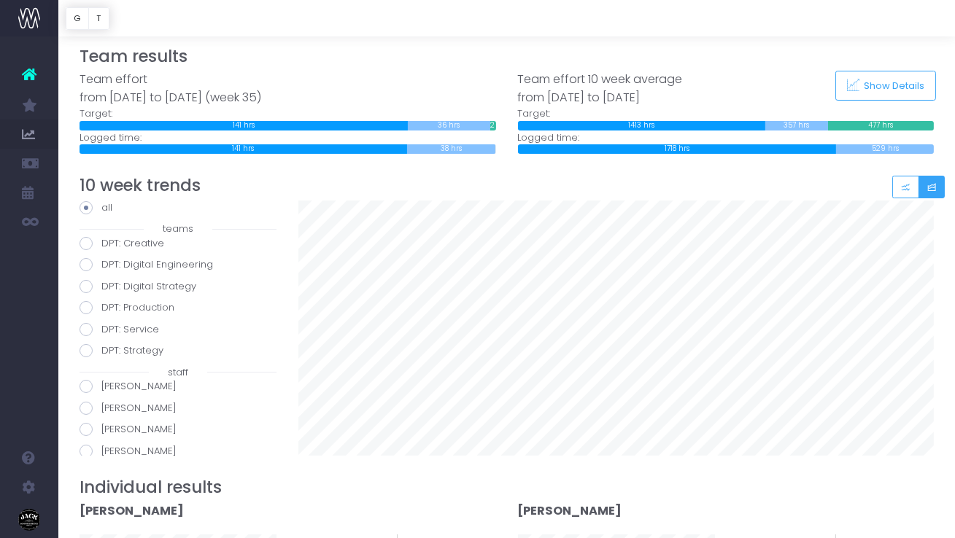
click at [124, 247] on label "DPT: Creative" at bounding box center [178, 243] width 197 height 15
click at [111, 246] on input "DPT: Creative" at bounding box center [105, 240] width 9 height 9
radio input "true"
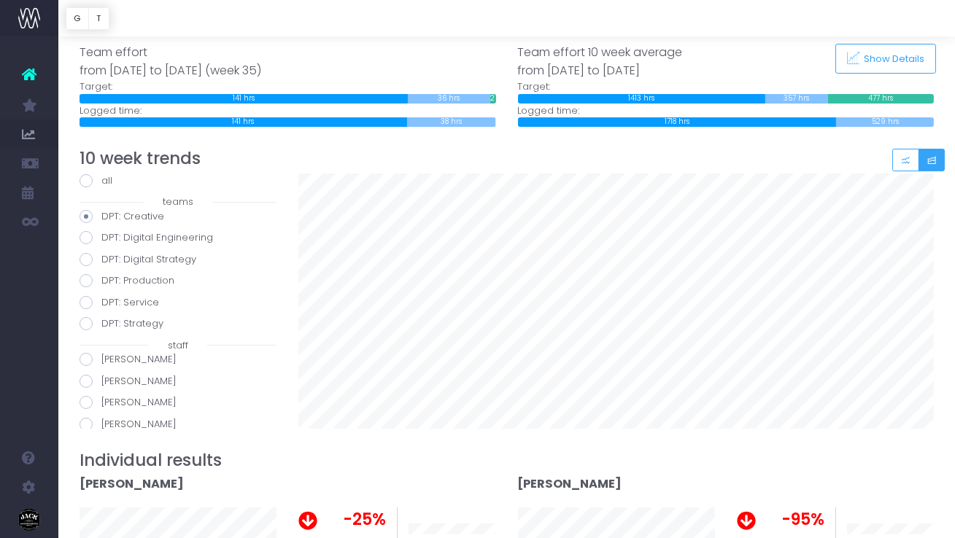
scroll to position [219, 0]
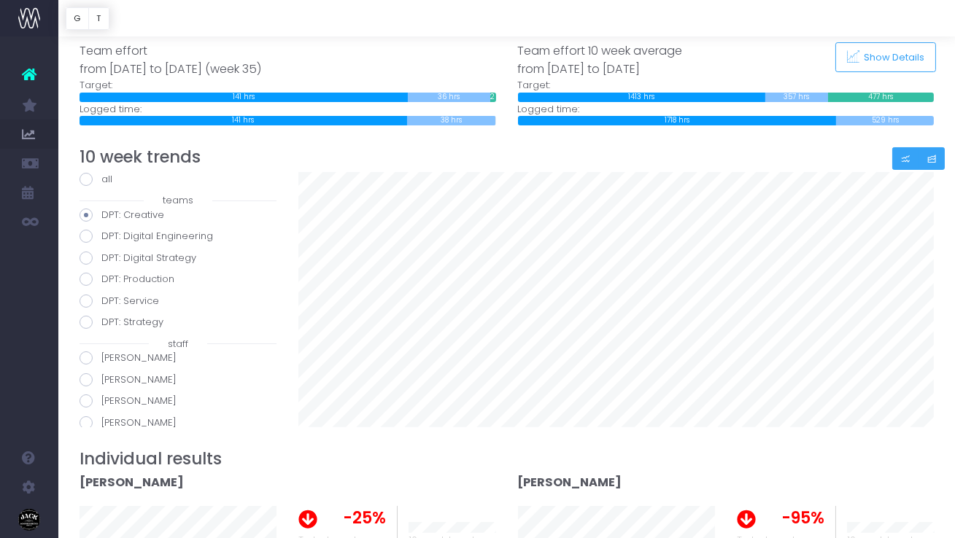
click at [908, 152] on button "Small button group" at bounding box center [905, 158] width 27 height 23
click at [937, 159] on button "Small button group" at bounding box center [931, 158] width 27 height 23
click at [936, 151] on button "Small button group" at bounding box center [931, 158] width 27 height 23
click at [911, 152] on button "Small button group" at bounding box center [905, 158] width 27 height 23
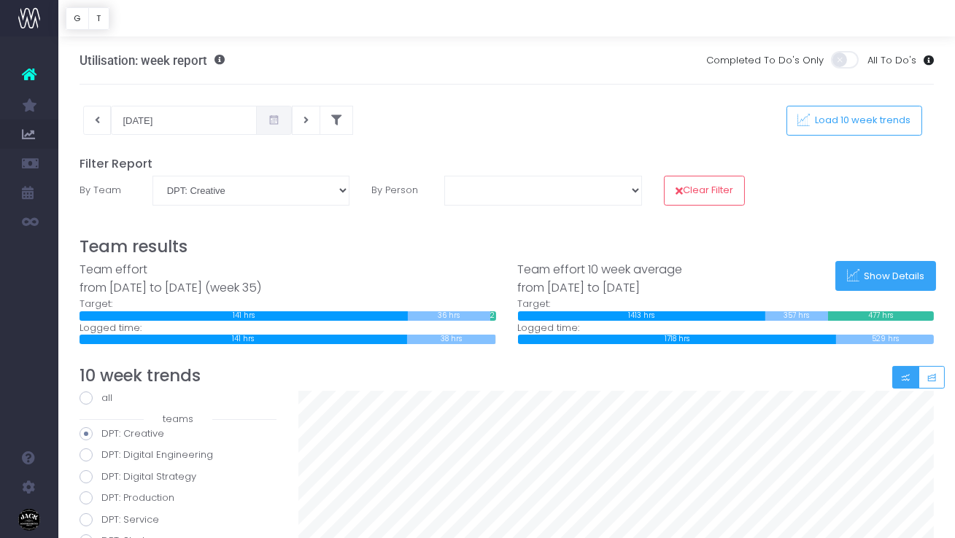
click at [885, 270] on span "Show Details" at bounding box center [892, 276] width 66 height 12
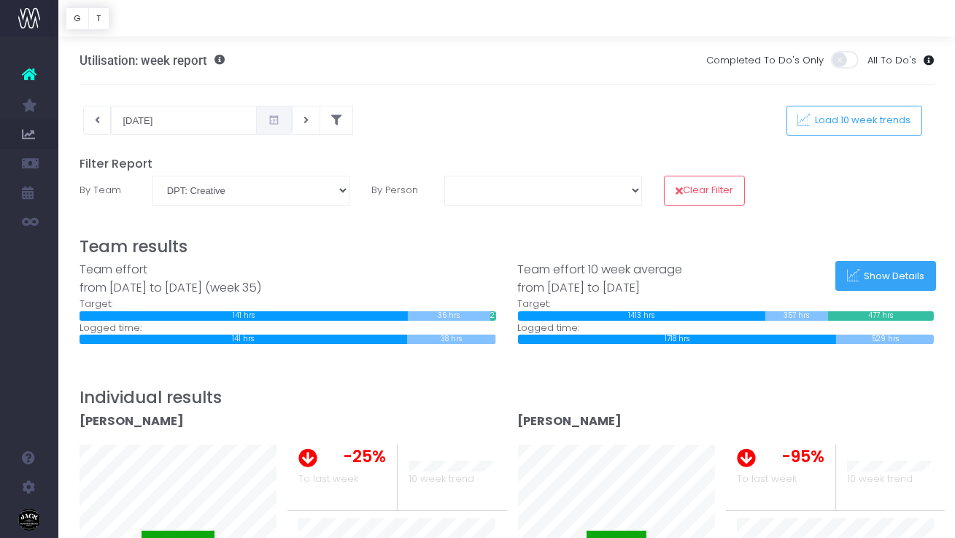
click at [885, 270] on span "Show Details" at bounding box center [892, 276] width 66 height 12
